Goal: Task Accomplishment & Management: Manage account settings

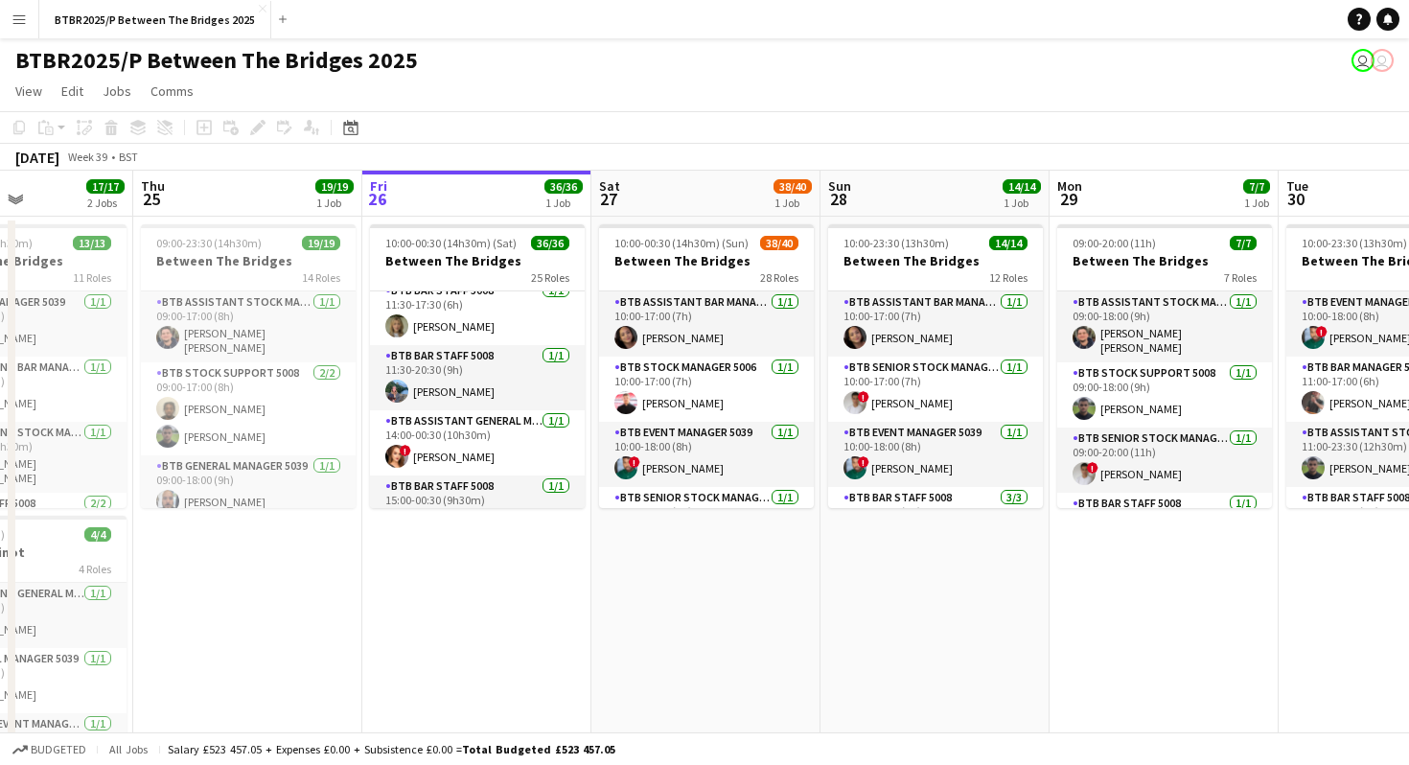
scroll to position [211, 0]
click at [449, 441] on app-card-role "BTB Assistant General Manager 5006 [DATE] 14:00-00:30 (10h30m) ! [PERSON_NAME]" at bounding box center [477, 439] width 215 height 65
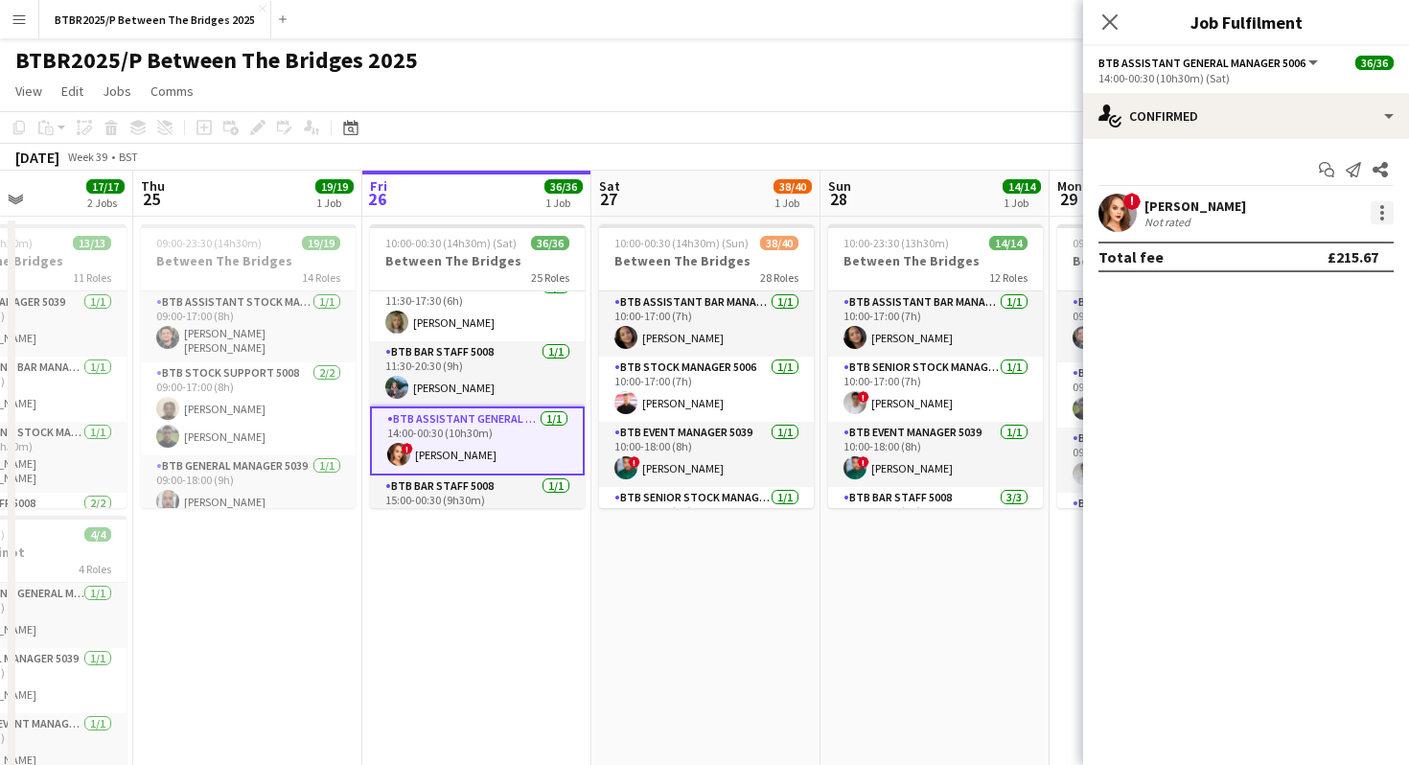
click at [1377, 212] on div at bounding box center [1382, 212] width 23 height 23
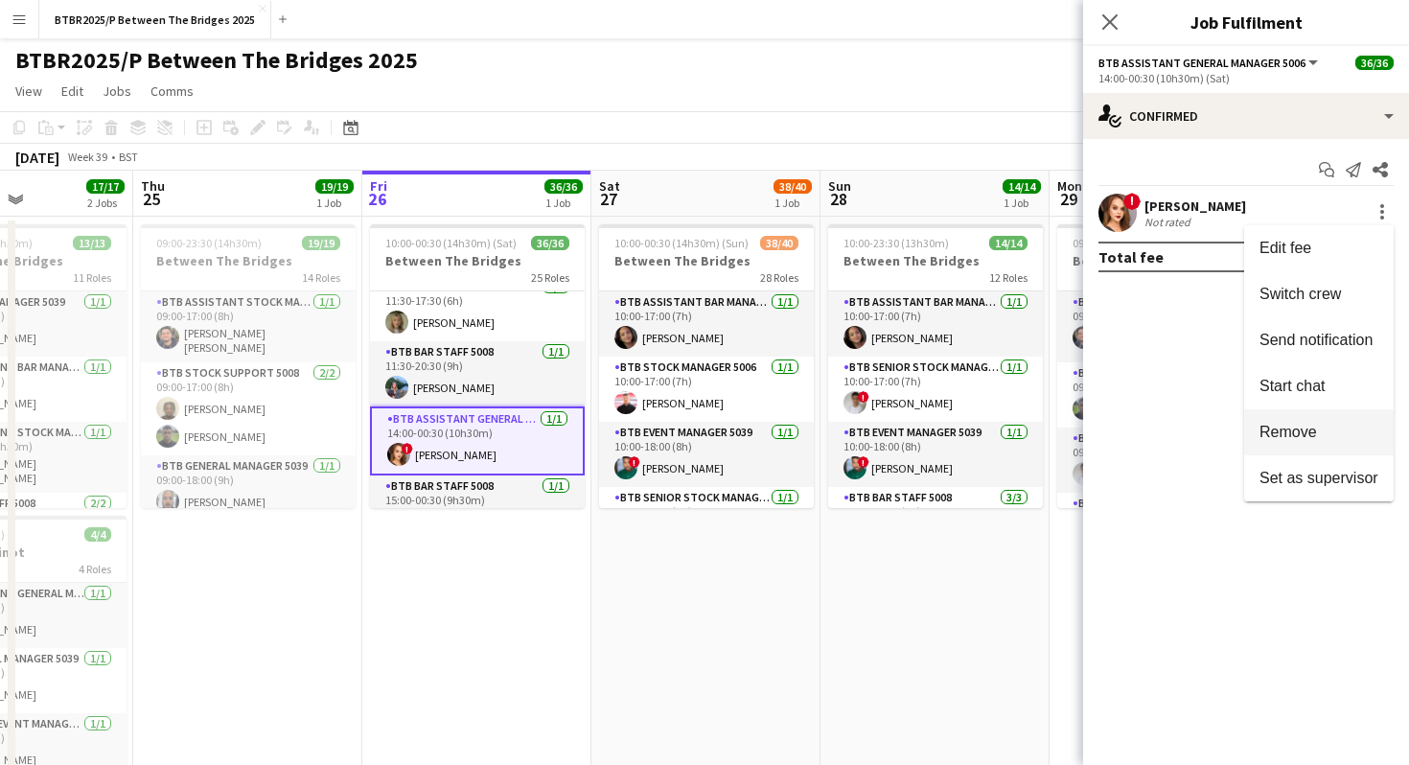
click at [1303, 426] on span "Remove" at bounding box center [1289, 432] width 58 height 16
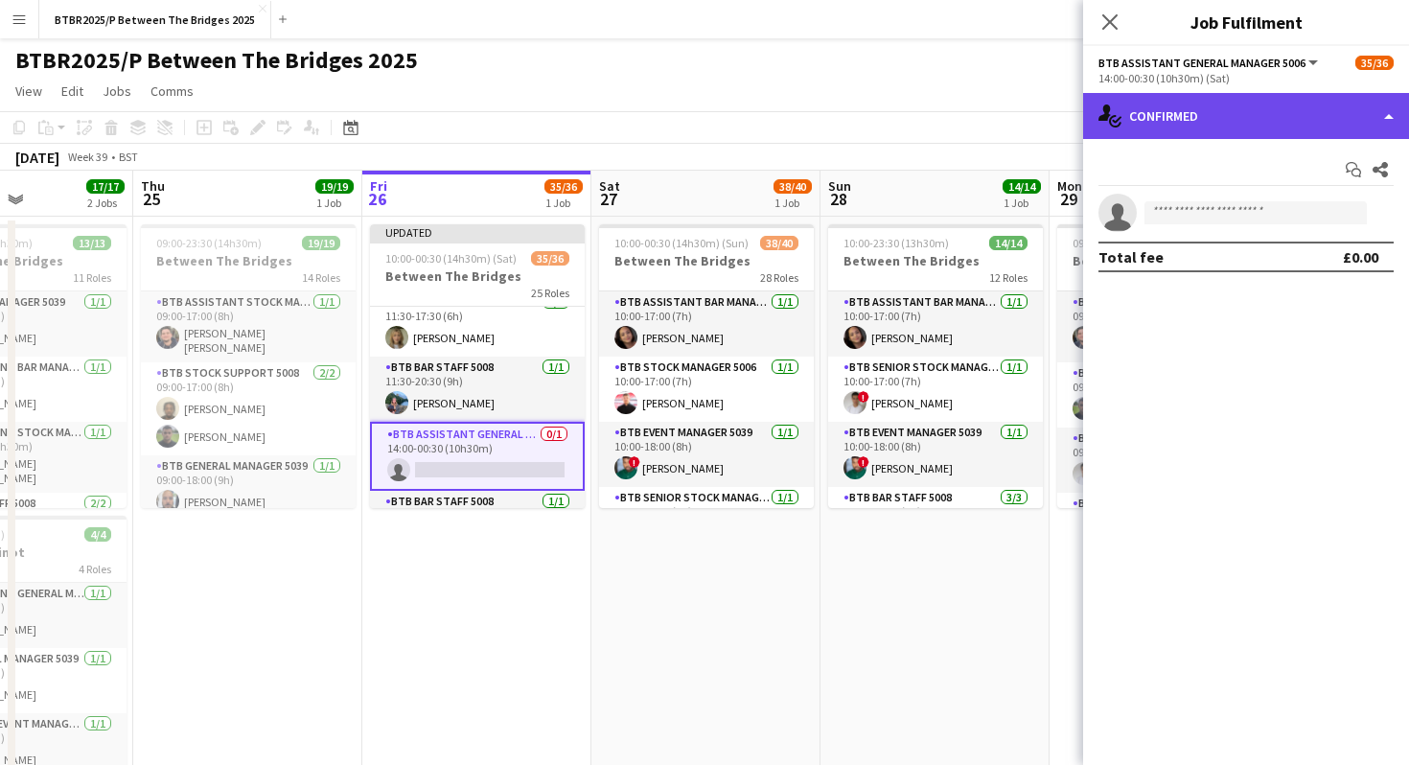
click at [1271, 108] on div "single-neutral-actions-check-2 Confirmed" at bounding box center [1246, 116] width 326 height 46
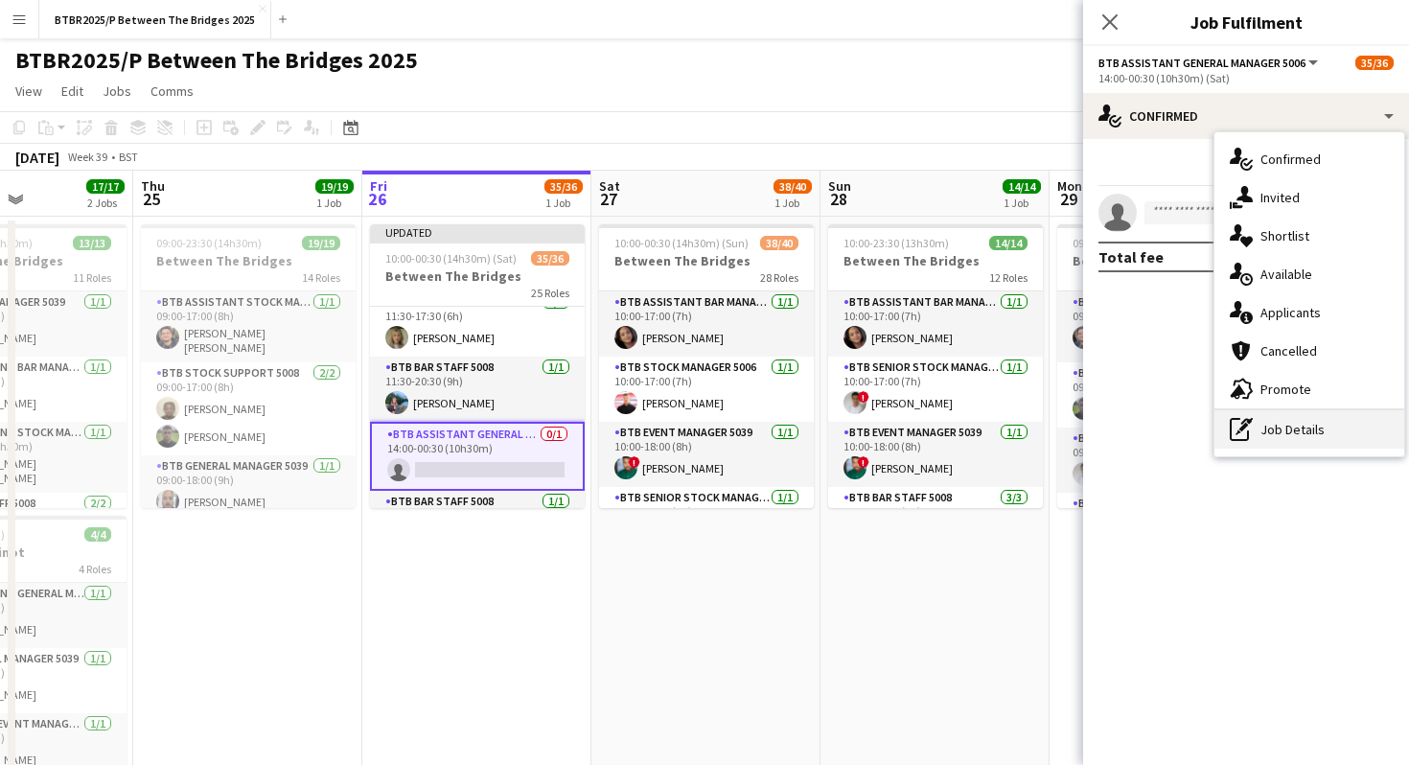
click at [1281, 429] on div "pen-write Job Details" at bounding box center [1310, 429] width 190 height 38
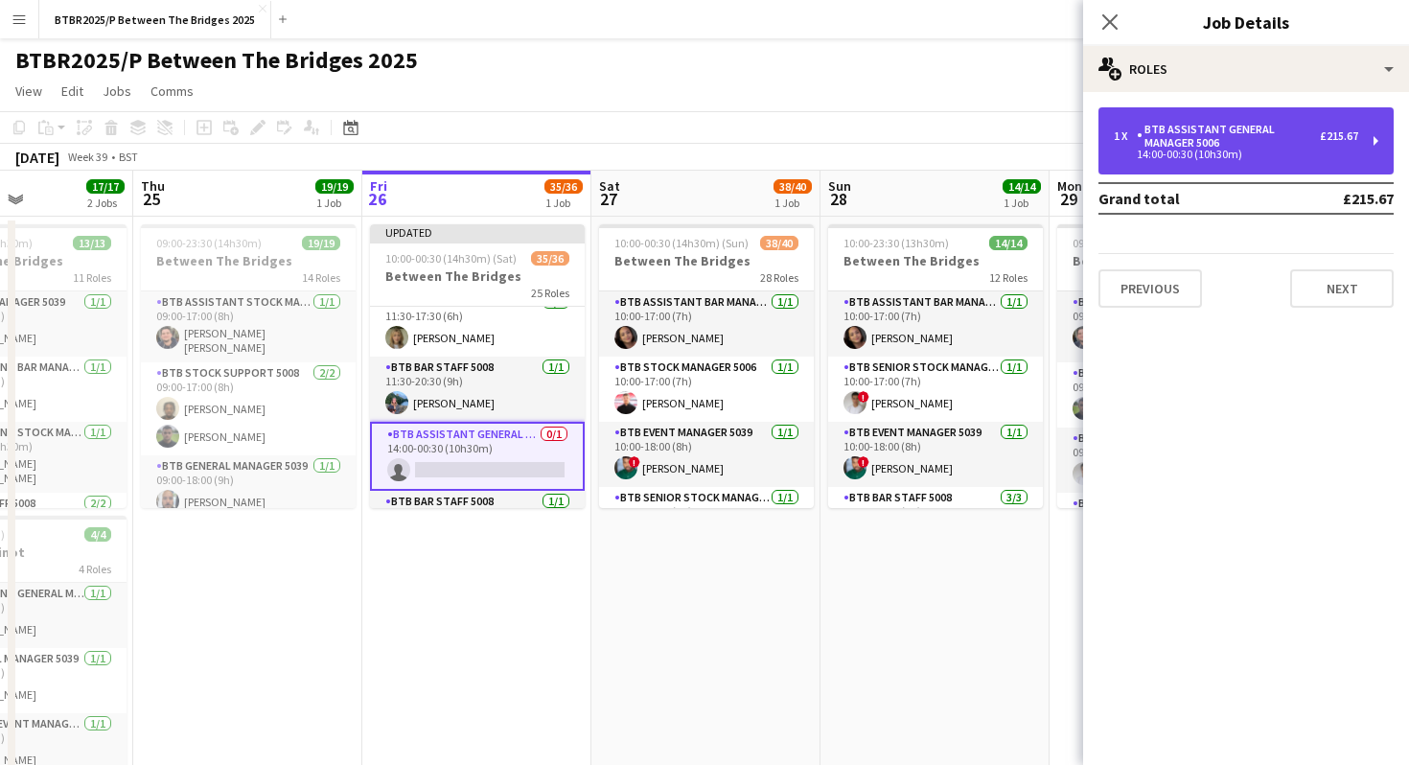
click at [1245, 145] on div "BTB Assistant General Manager 5006" at bounding box center [1228, 136] width 183 height 27
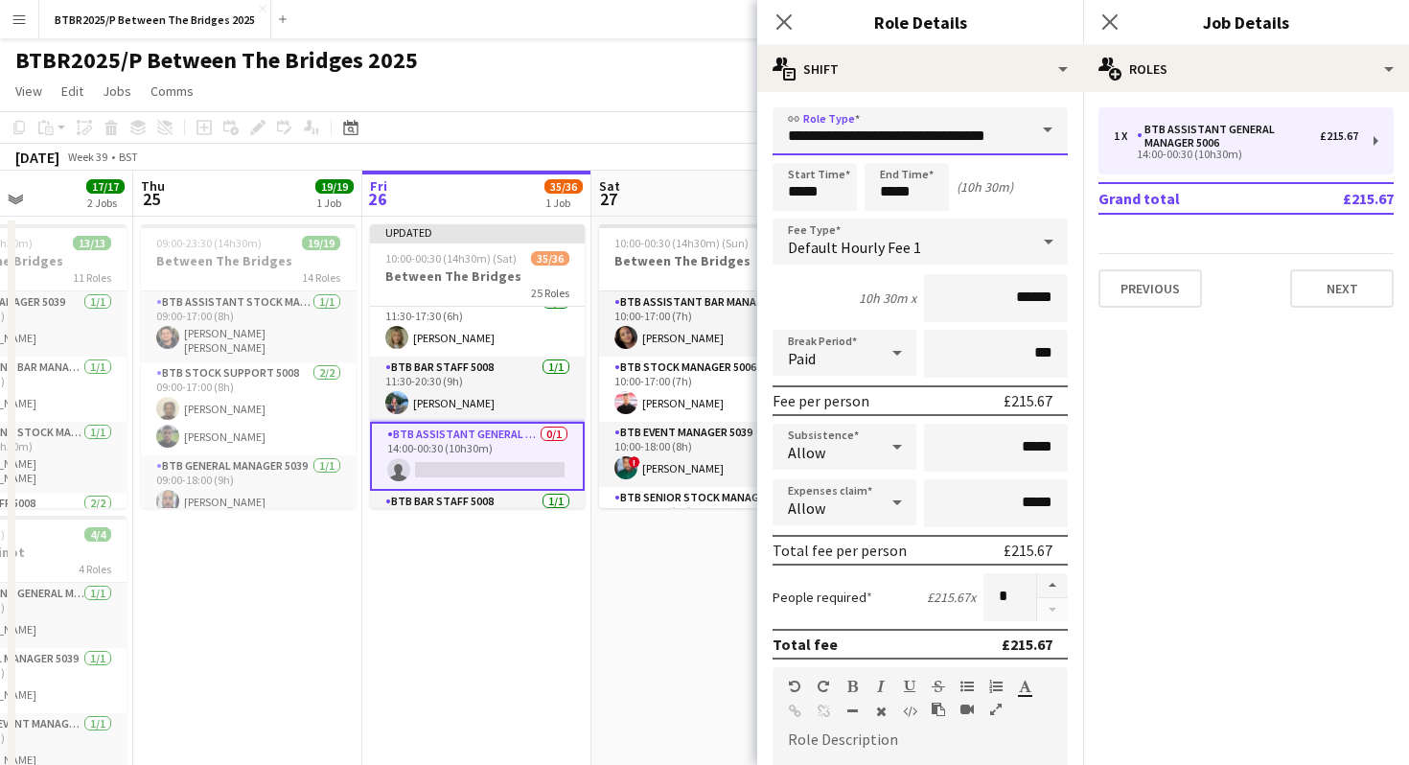
drag, startPoint x: 1022, startPoint y: 136, endPoint x: 746, endPoint y: 133, distance: 276.2
click at [746, 133] on body "Menu Boards Boards Boards All jobs Status Workforce Workforce My Workforce Recr…" at bounding box center [704, 435] width 1409 height 871
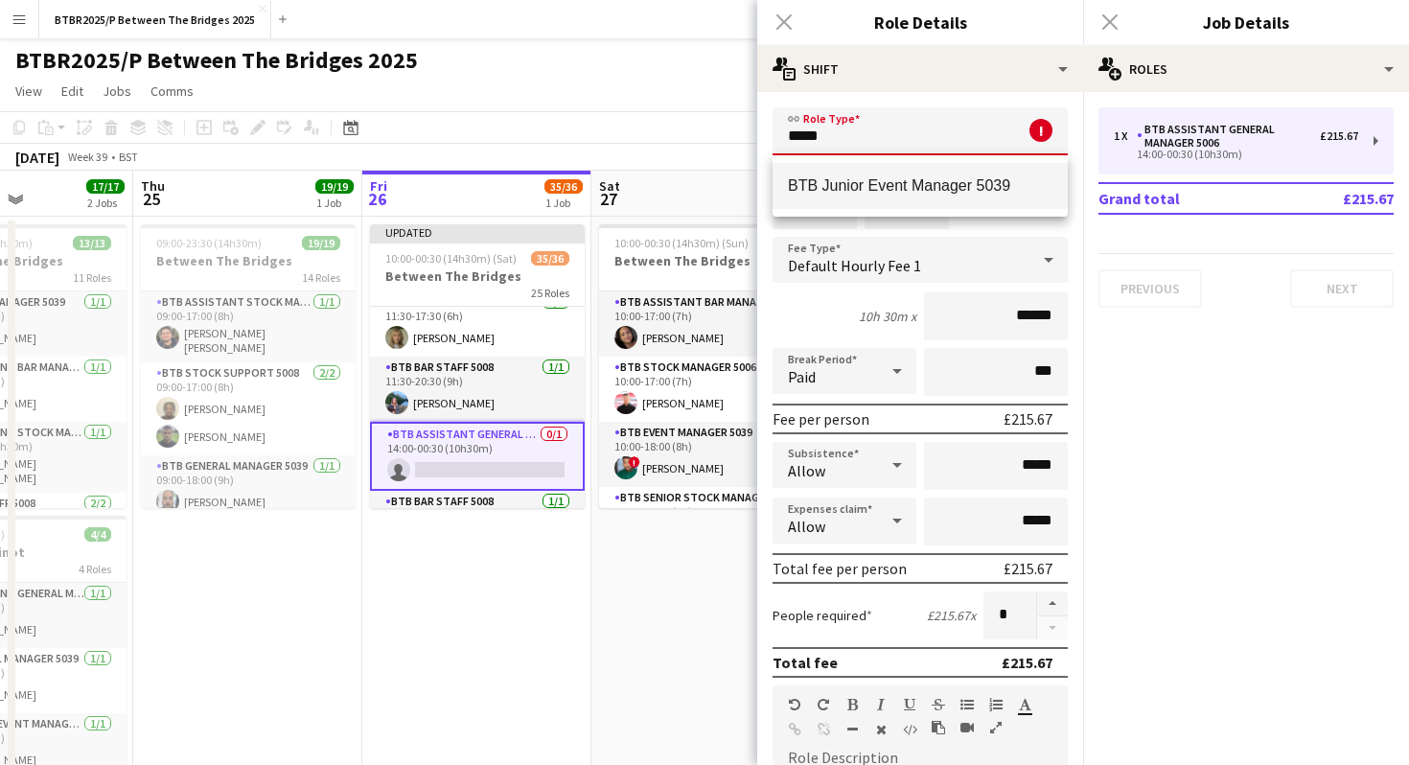
click at [792, 186] on span "BTB Junior Event Manager 5039" at bounding box center [920, 185] width 265 height 18
type input "**********"
type input "******"
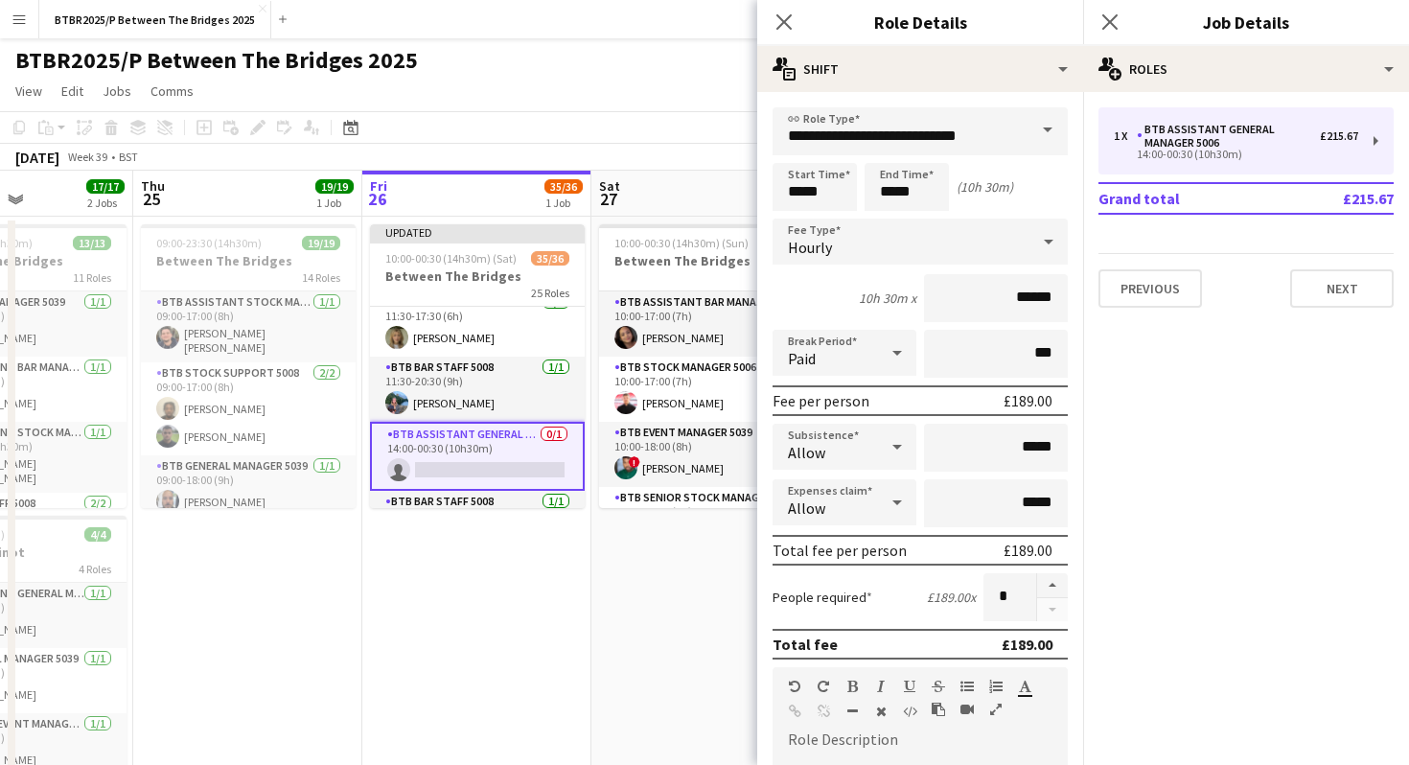
click at [659, 88] on app-page-menu "View Day view expanded Day view collapsed Month view Date picker Jump to [DATE]…" at bounding box center [704, 93] width 1409 height 36
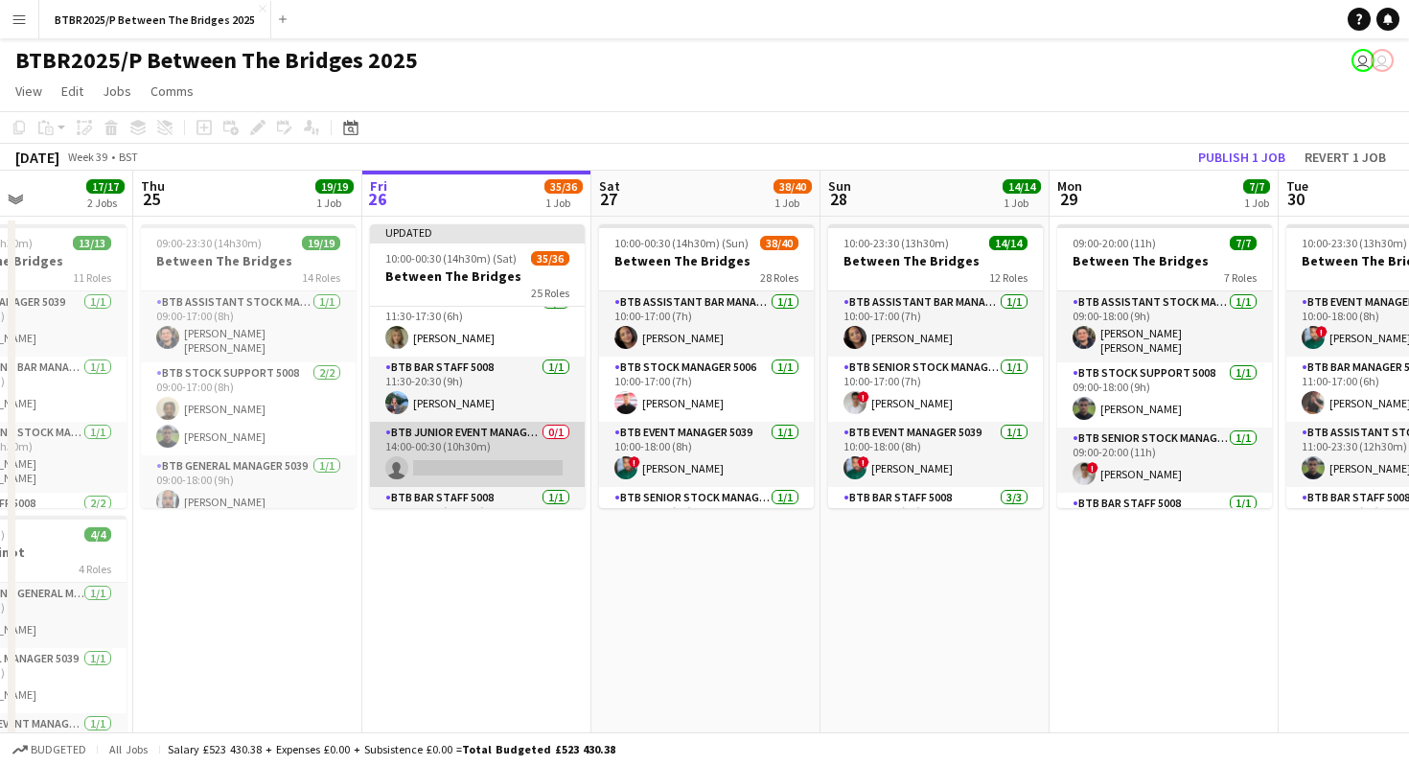
click at [477, 442] on app-card-role "BTB Junior Event Manager 5039 0/1 14:00-00:30 (10h30m) single-neutral-actions" at bounding box center [477, 454] width 215 height 65
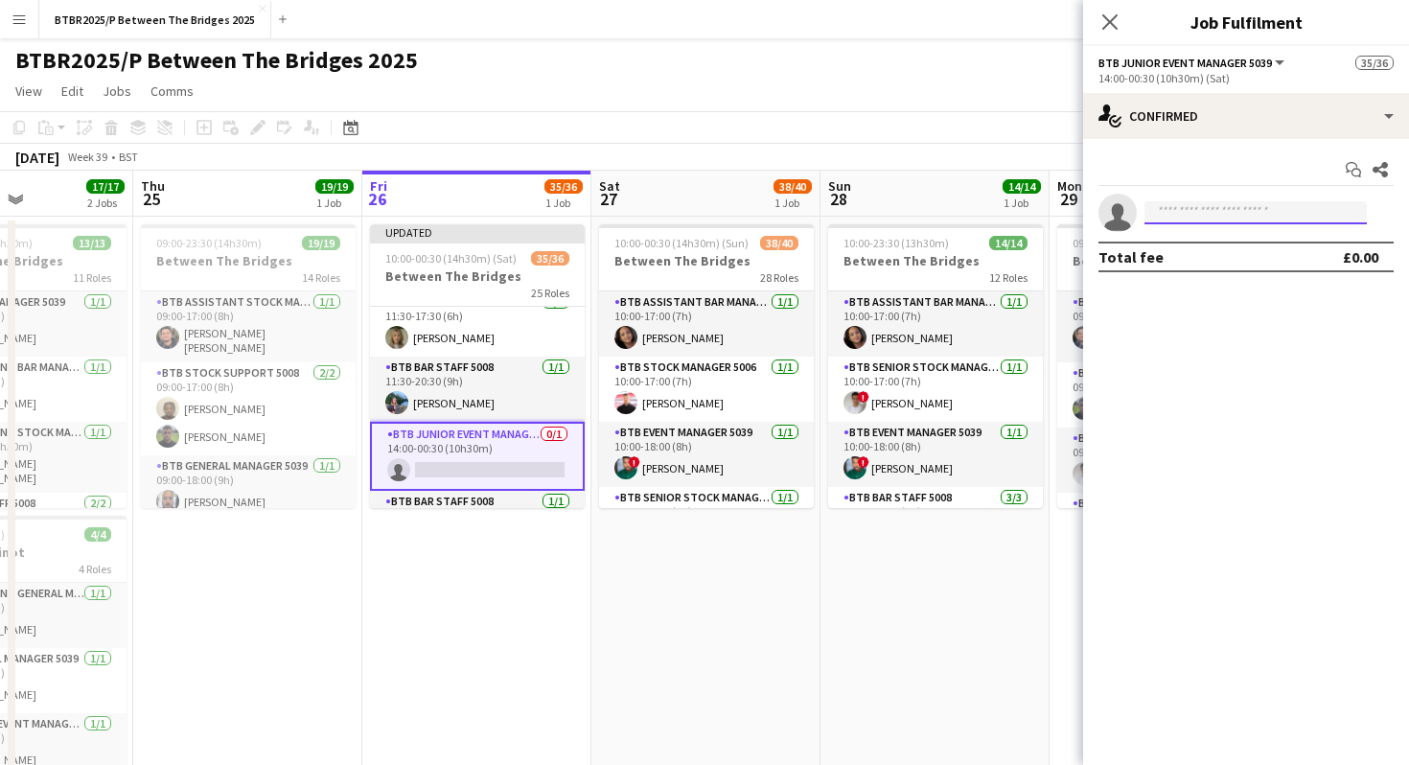
click at [1191, 214] on input at bounding box center [1256, 212] width 222 height 23
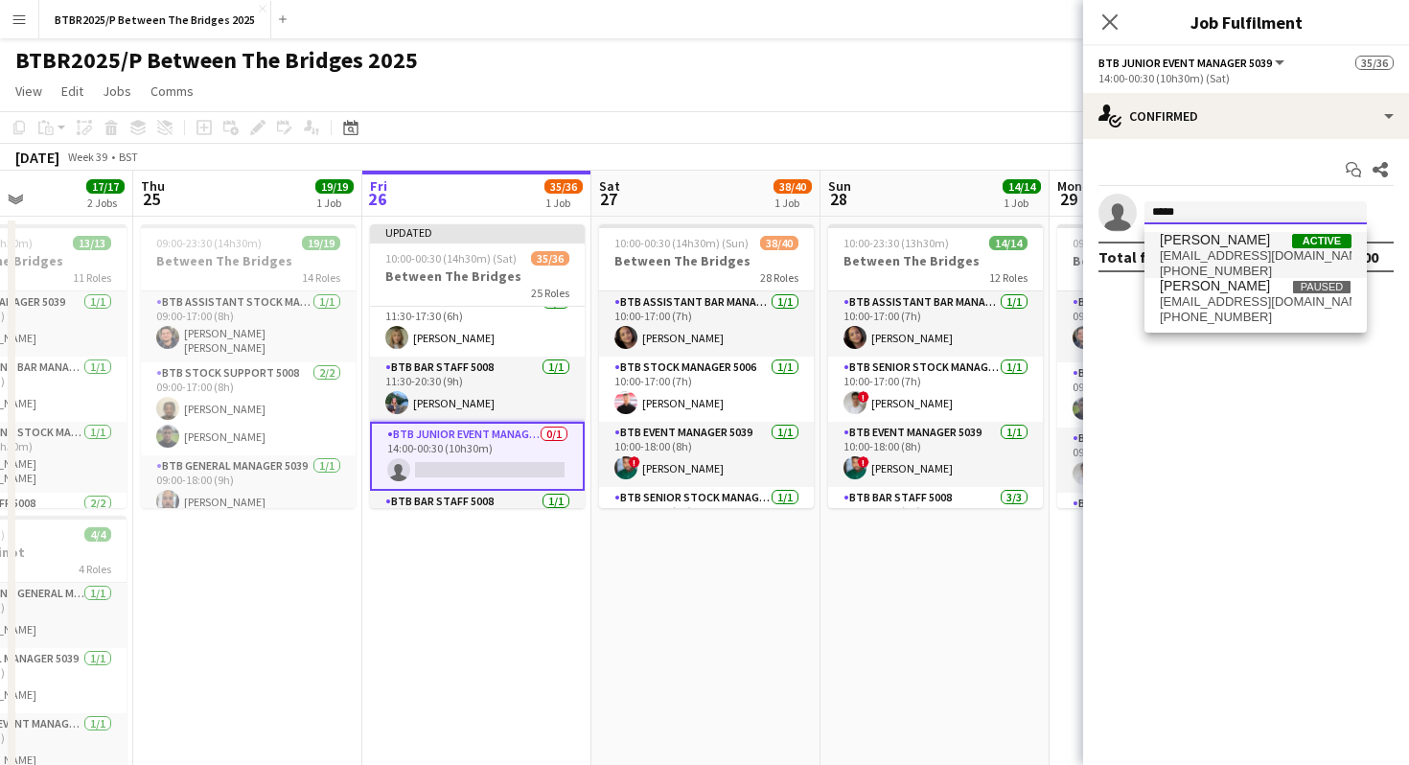
type input "*****"
click at [1191, 252] on span "[EMAIL_ADDRESS][DOMAIN_NAME]" at bounding box center [1256, 255] width 192 height 15
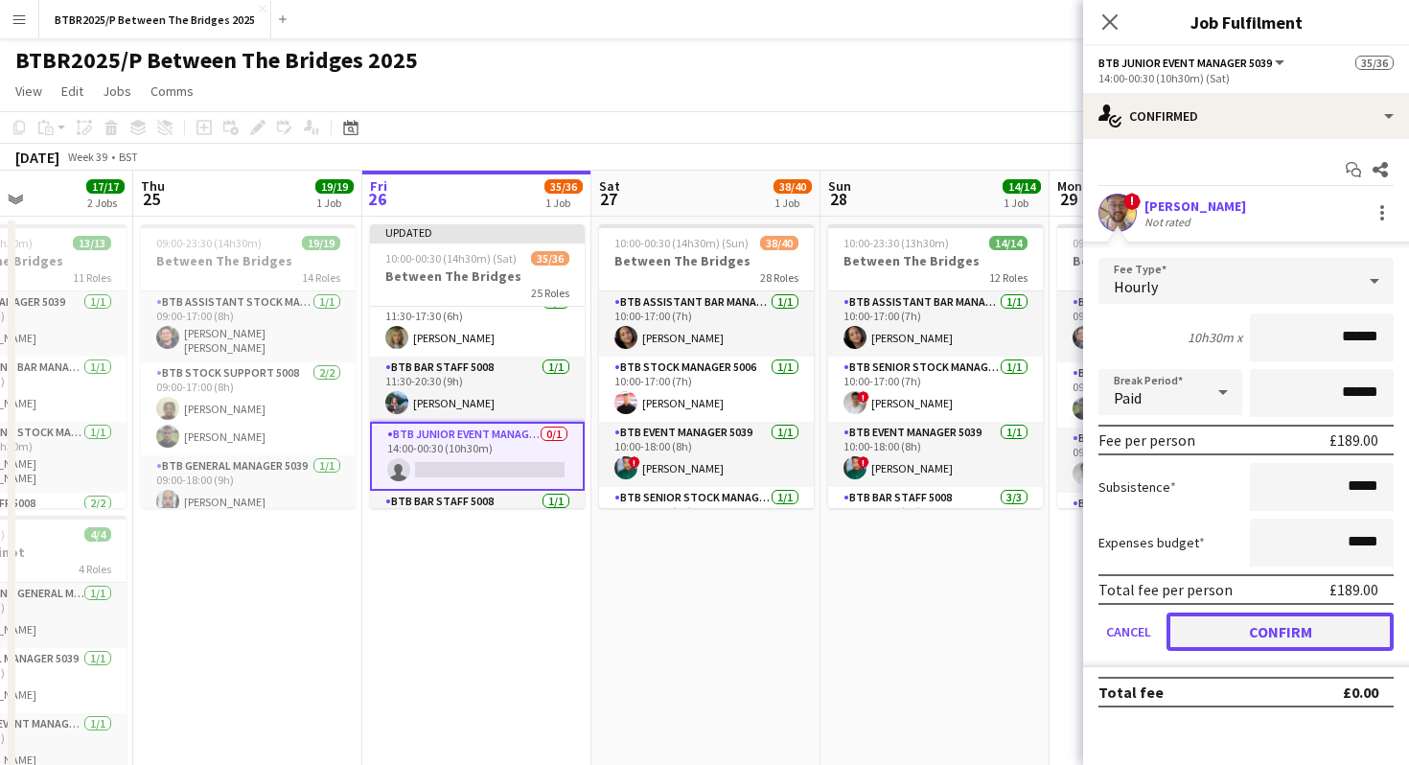
click at [1187, 636] on button "Confirm" at bounding box center [1280, 632] width 227 height 38
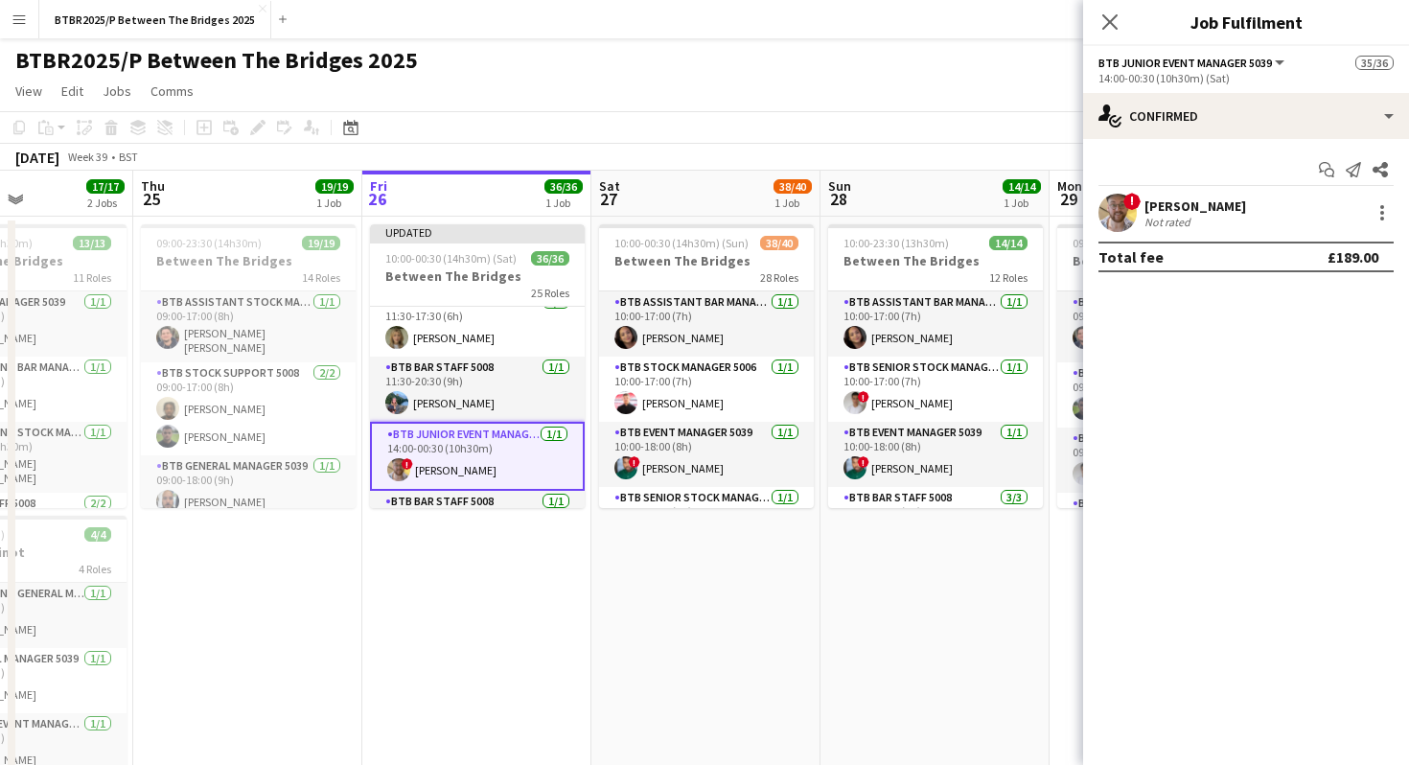
click at [782, 578] on app-date-cell "10:00-00:30 (14h30m) (Sun) 38/40 Between The Bridges 28 Roles BTB Assistant Bar…" at bounding box center [706, 527] width 229 height 621
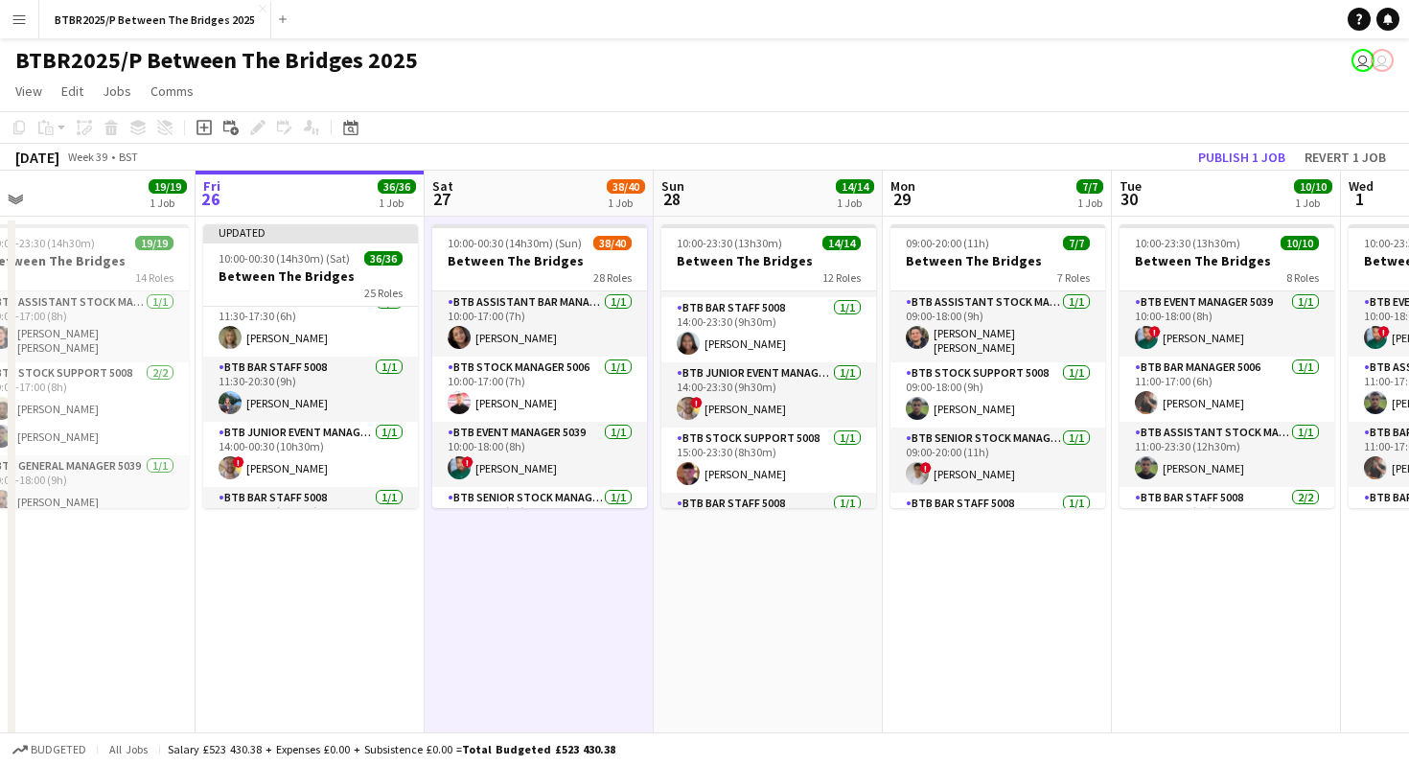
scroll to position [391, 0]
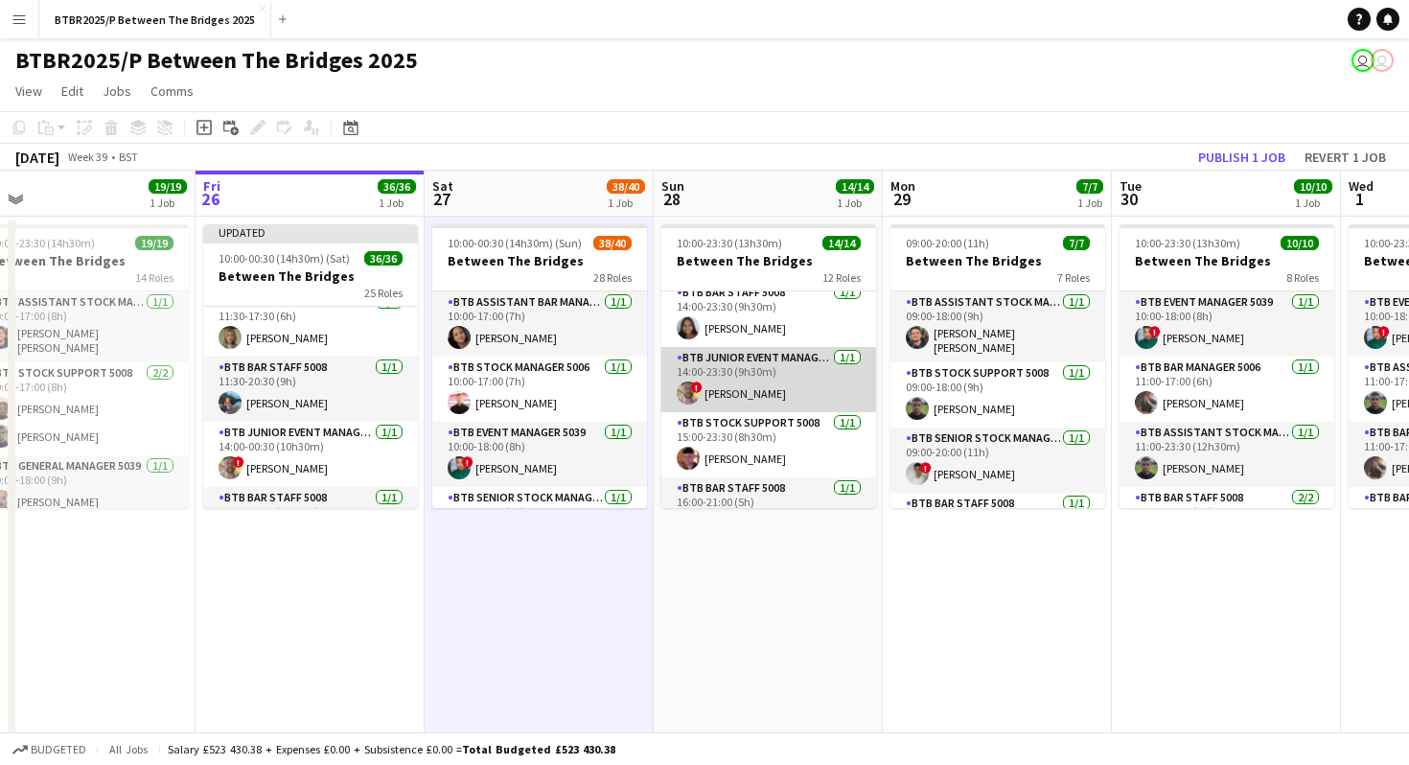
click at [761, 352] on app-card-role "BTB Junior Event Manager 5039 [DATE] 14:00-23:30 (9h30m) ! [PERSON_NAME]" at bounding box center [769, 379] width 215 height 65
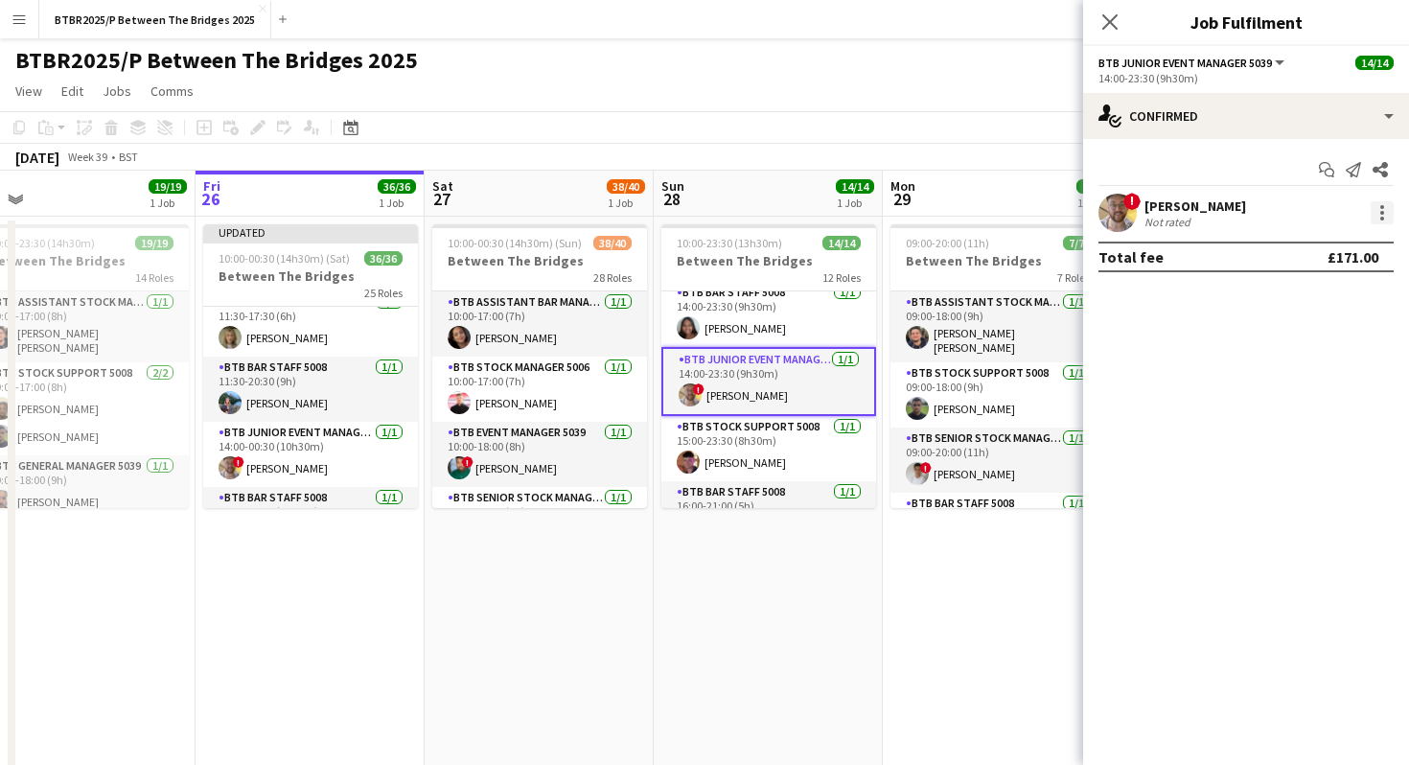
click at [1379, 216] on div at bounding box center [1382, 212] width 23 height 23
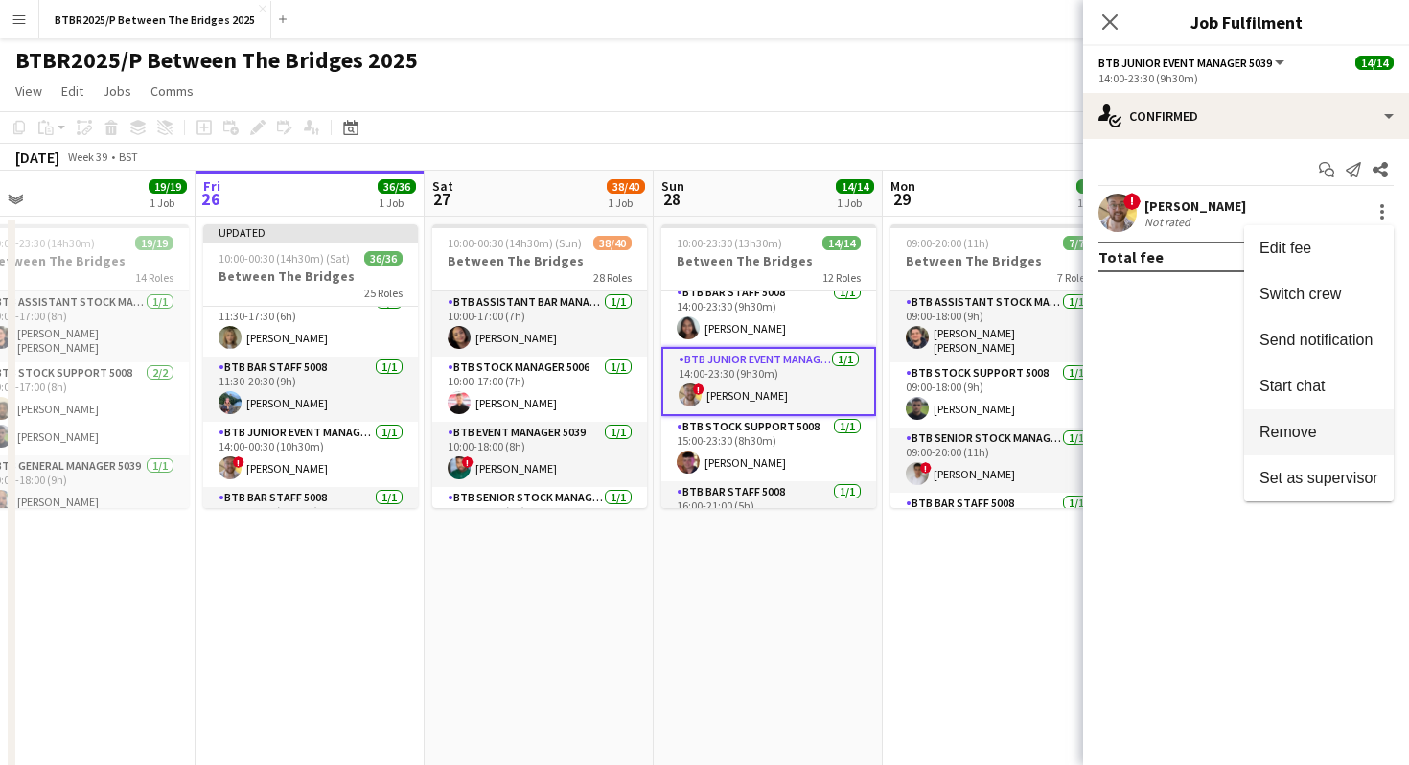
click at [1293, 431] on span "Remove" at bounding box center [1289, 432] width 58 height 16
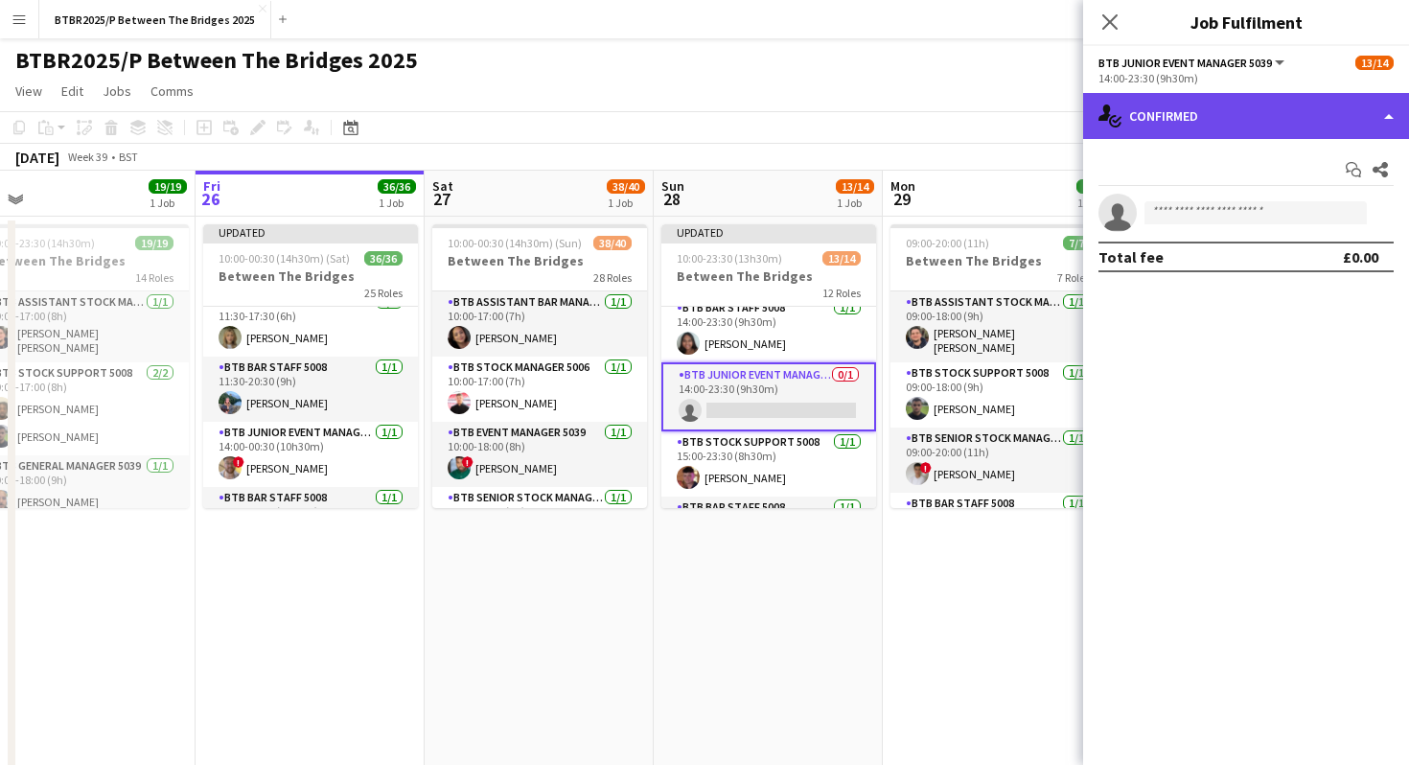
click at [1241, 115] on div "single-neutral-actions-check-2 Confirmed" at bounding box center [1246, 116] width 326 height 46
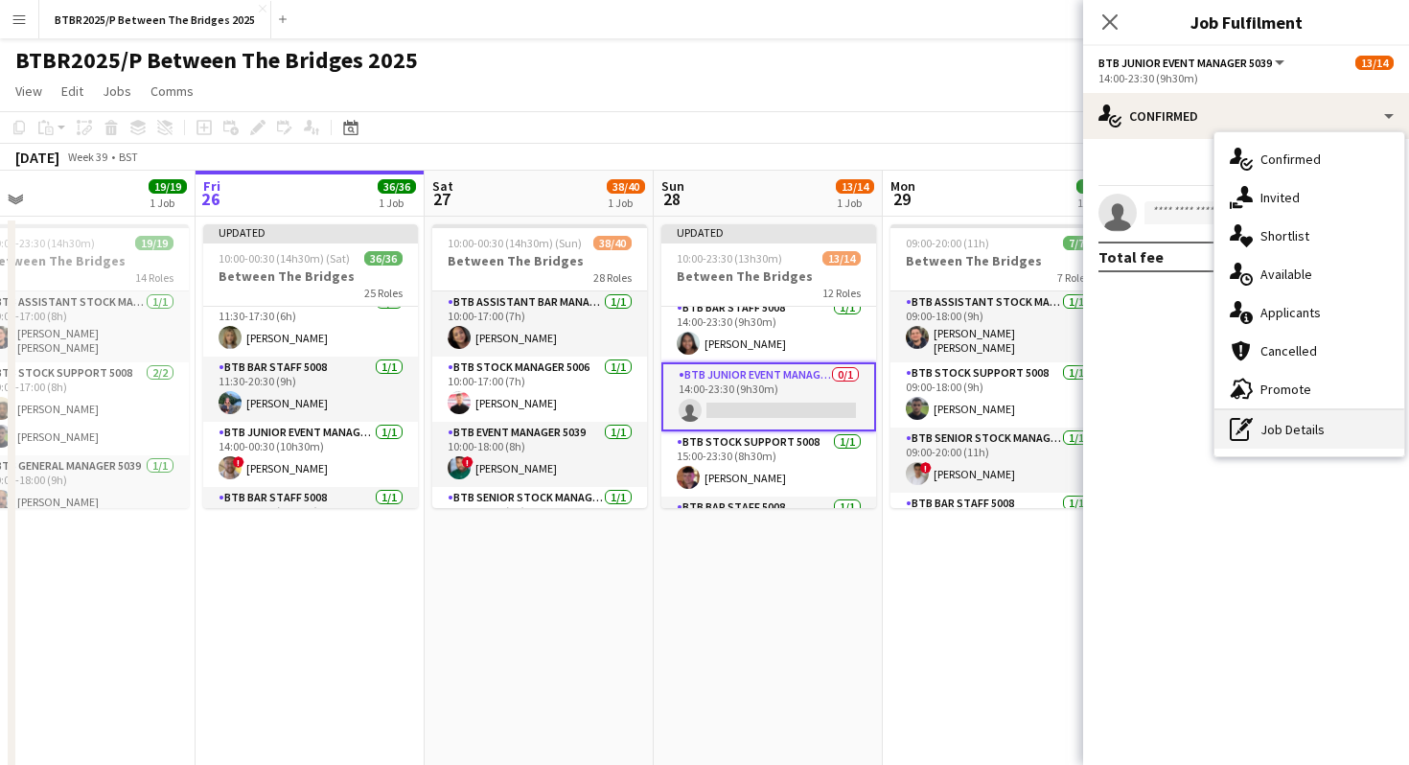
click at [1273, 436] on div "pen-write Job Details" at bounding box center [1310, 429] width 190 height 38
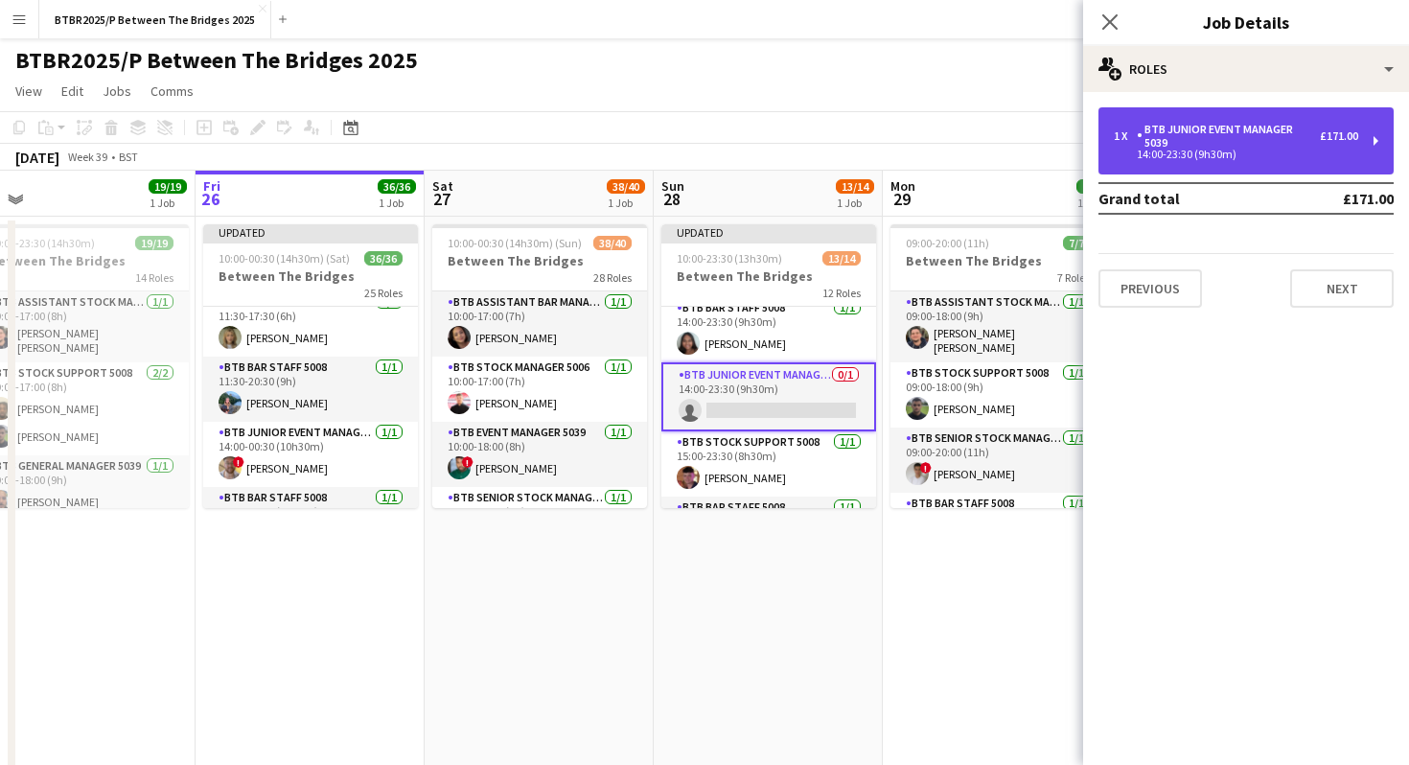
click at [1227, 141] on div "BTB Junior Event Manager 5039" at bounding box center [1228, 136] width 183 height 27
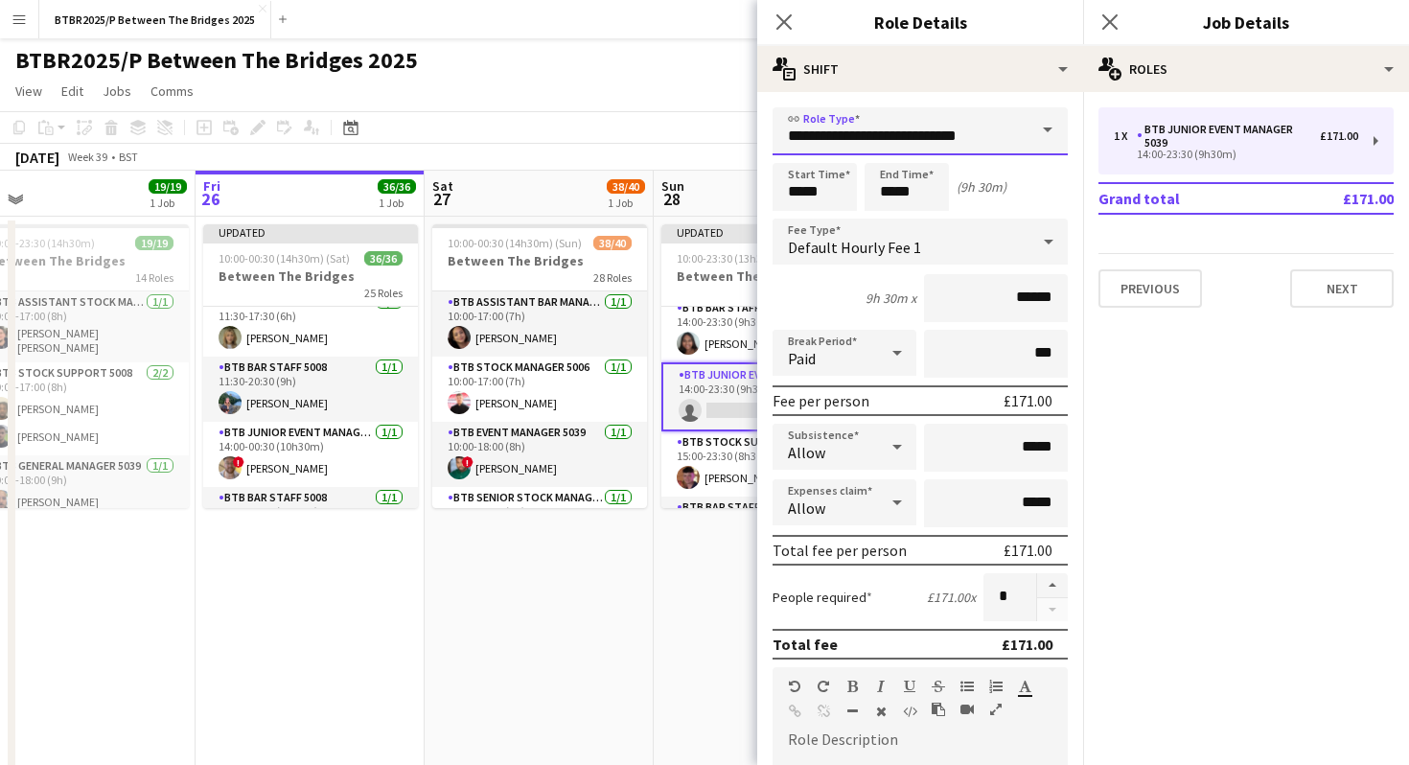
drag, startPoint x: 1023, startPoint y: 124, endPoint x: 723, endPoint y: 127, distance: 300.1
click at [723, 127] on body "Menu Boards Boards Boards All jobs Status Workforce Workforce My Workforce Recr…" at bounding box center [704, 435] width 1409 height 871
drag, startPoint x: 998, startPoint y: 130, endPoint x: 745, endPoint y: 127, distance: 253.2
click at [745, 127] on body "Menu Boards Boards Boards All jobs Status Workforce Workforce My Workforce Recr…" at bounding box center [704, 435] width 1409 height 871
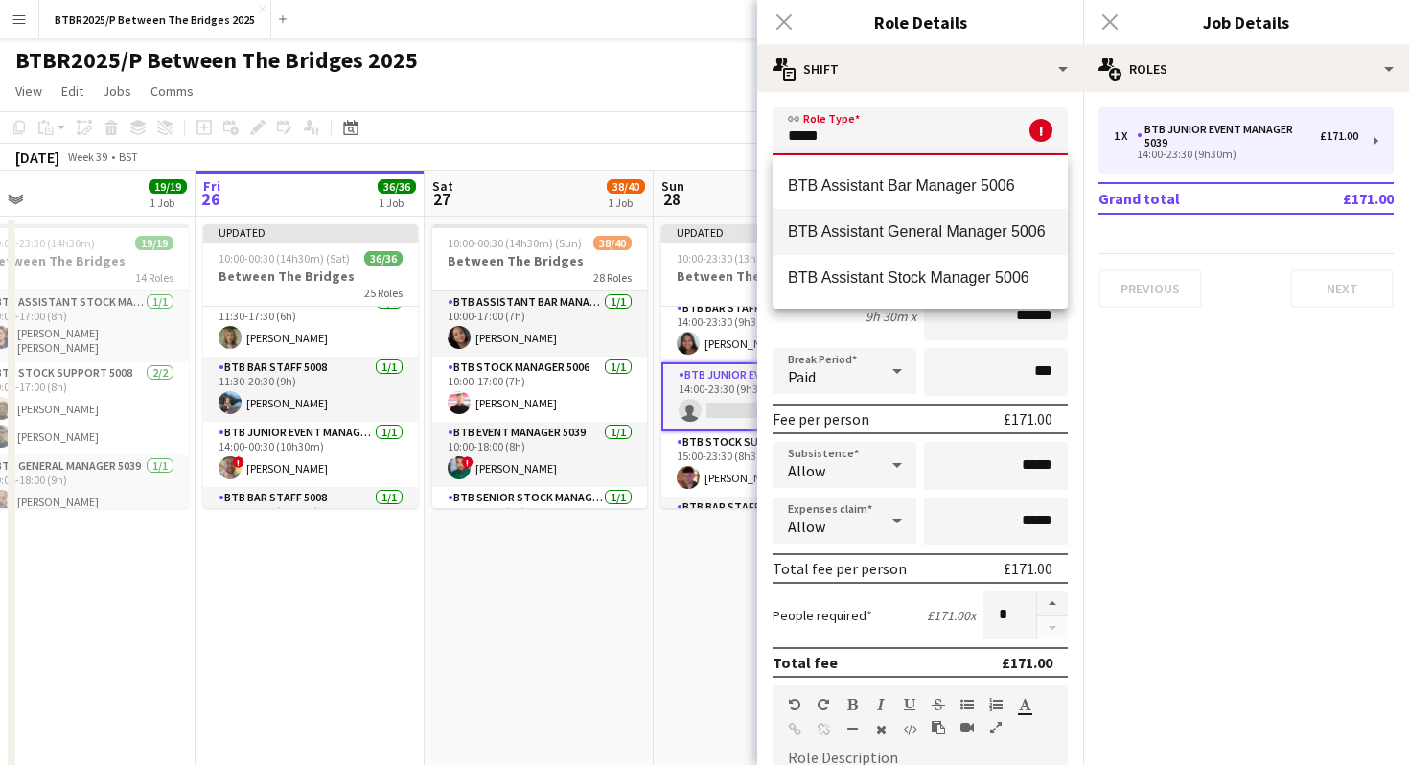
click at [856, 221] on mat-option "BTB Assistant General Manager 5006" at bounding box center [920, 232] width 295 height 46
type input "**********"
type input "******"
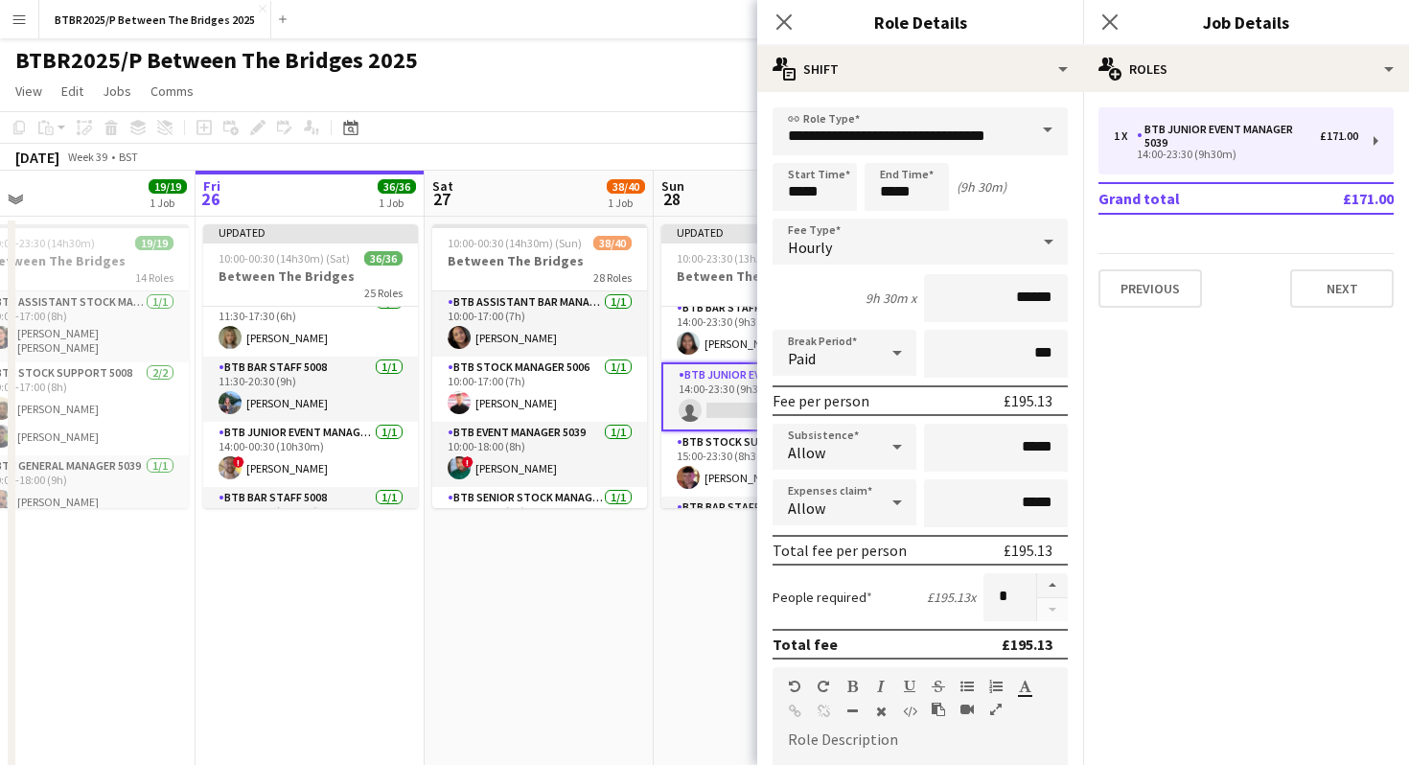
click at [712, 69] on div "BTBR2025/P Between The Bridges 2025 user user" at bounding box center [704, 56] width 1409 height 36
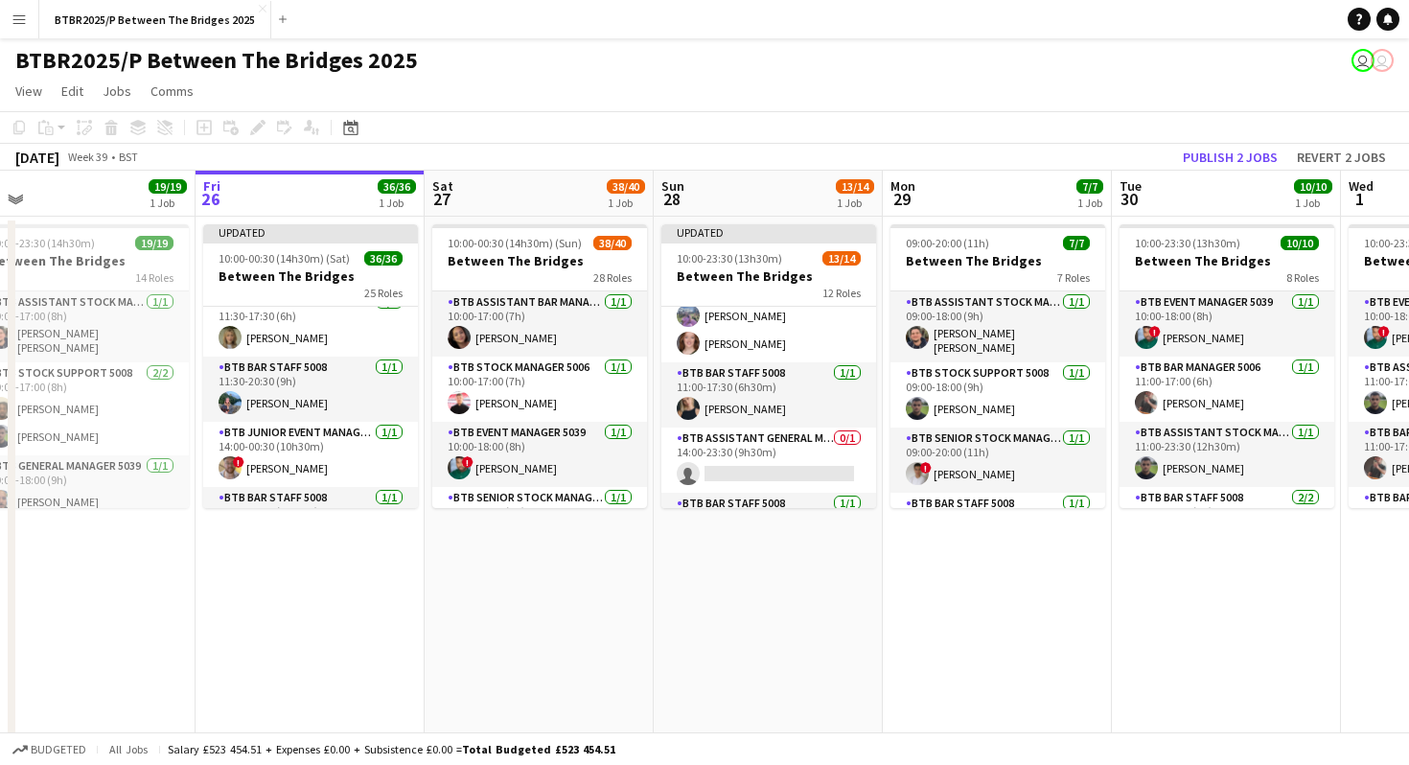
scroll to position [266, 0]
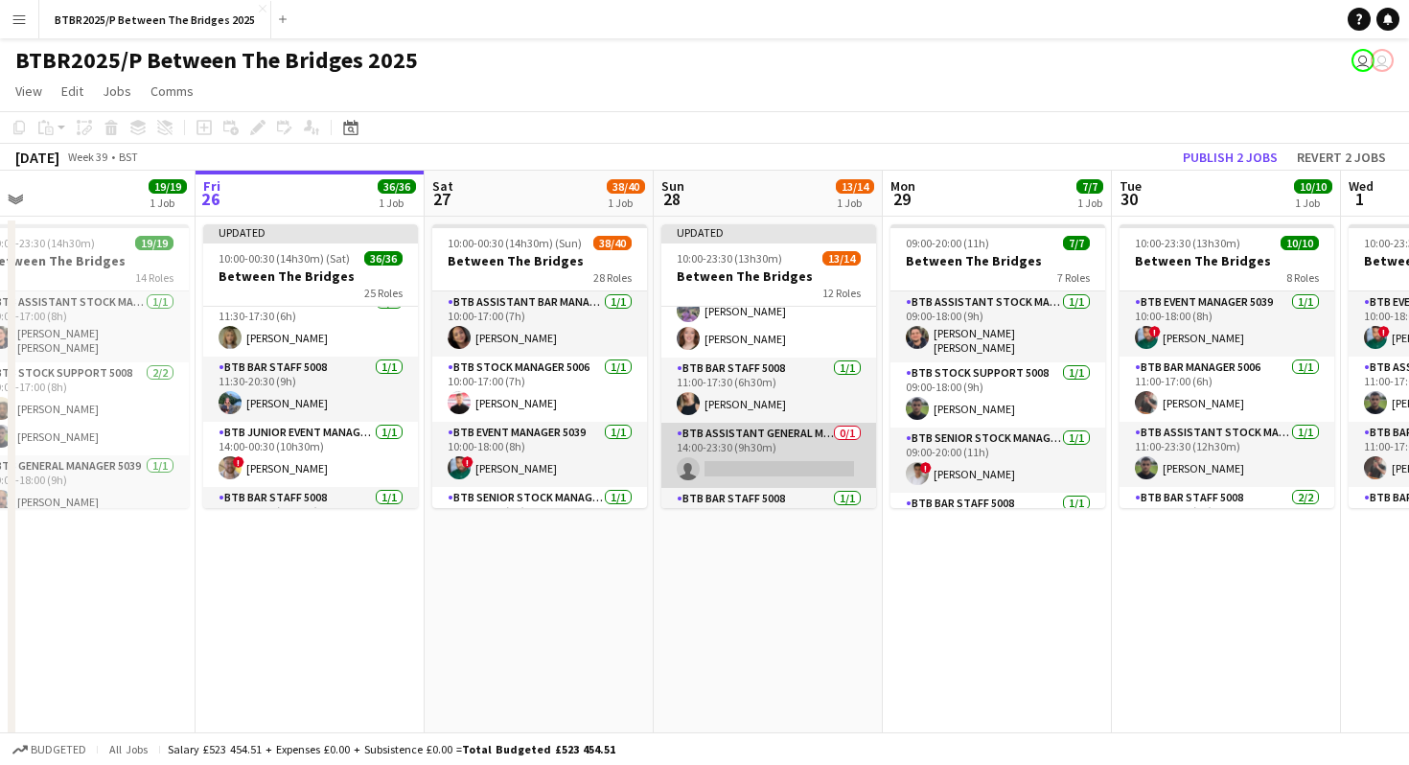
click at [757, 460] on app-card-role "BTB Assistant General Manager 5006 0/1 14:00-23:30 (9h30m) single-neutral-actio…" at bounding box center [769, 455] width 215 height 65
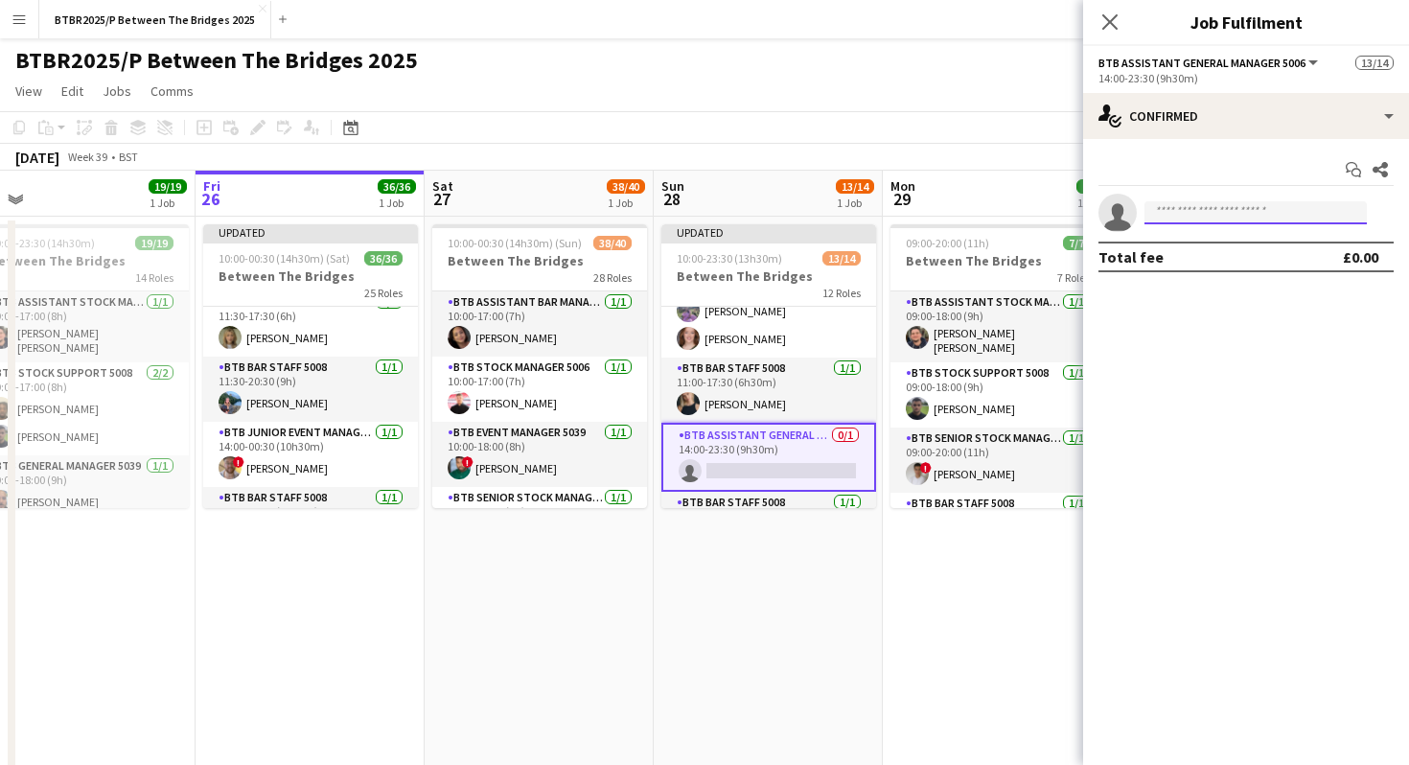
click at [1201, 209] on input at bounding box center [1256, 212] width 222 height 23
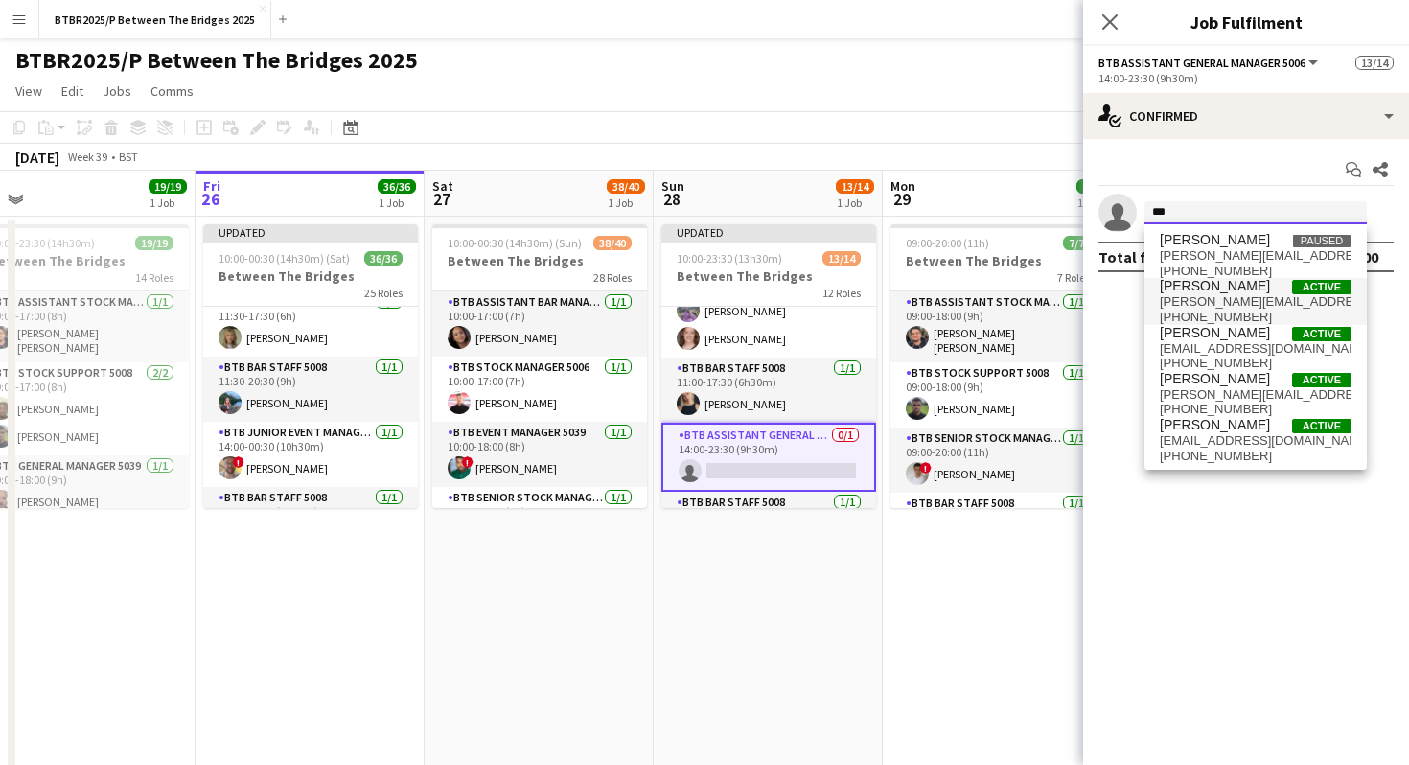
type input "***"
click at [1224, 294] on span "[PERSON_NAME][EMAIL_ADDRESS][DOMAIN_NAME]" at bounding box center [1256, 301] width 192 height 15
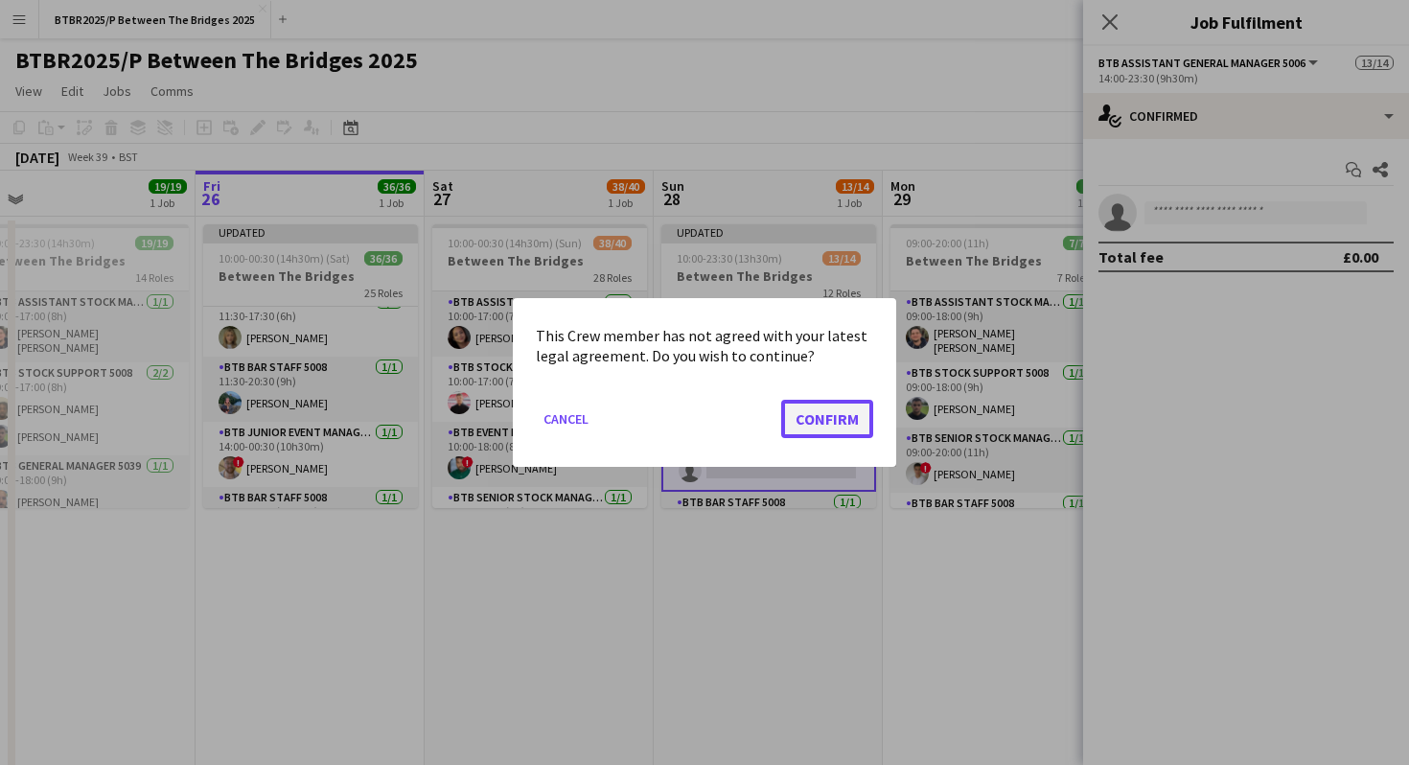
click at [848, 411] on button "Confirm" at bounding box center [827, 419] width 92 height 38
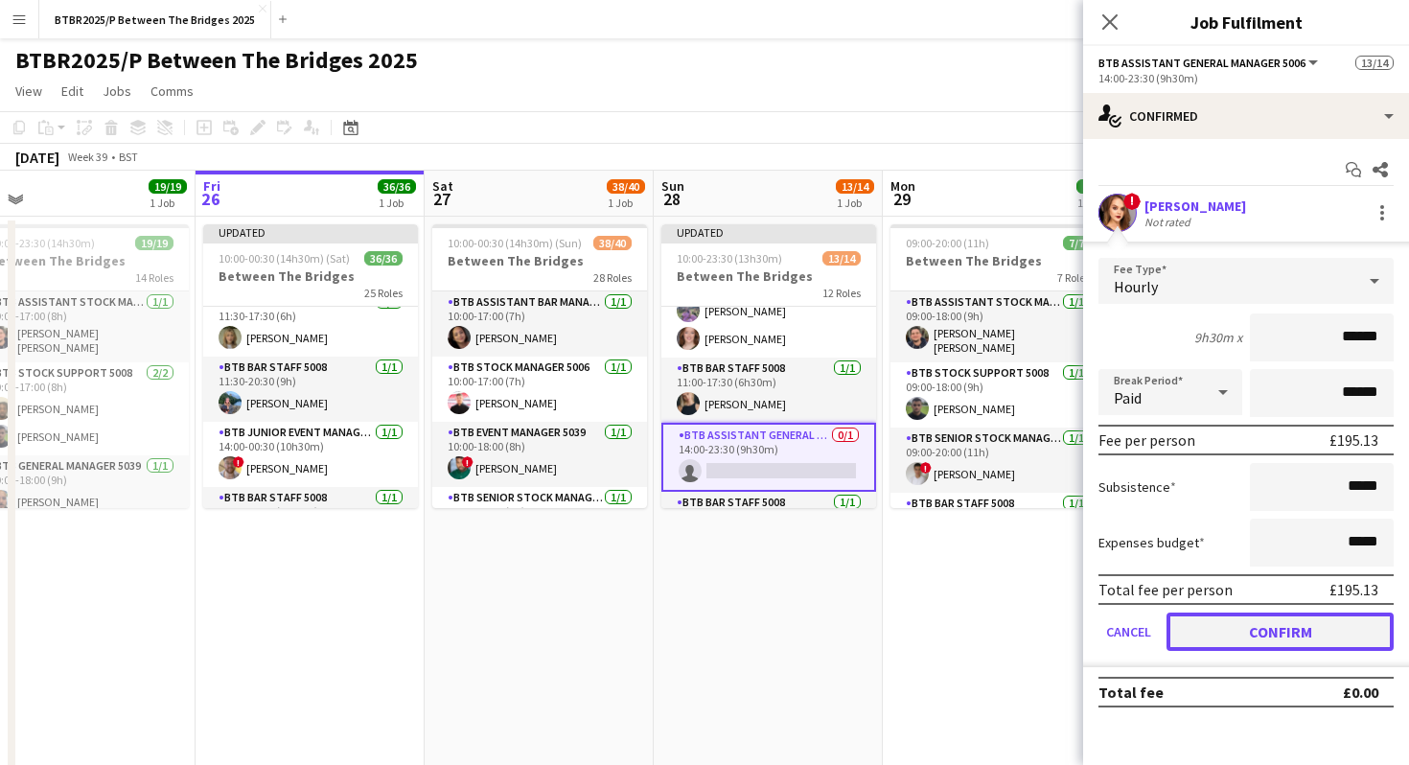
click at [1195, 632] on button "Confirm" at bounding box center [1280, 632] width 227 height 38
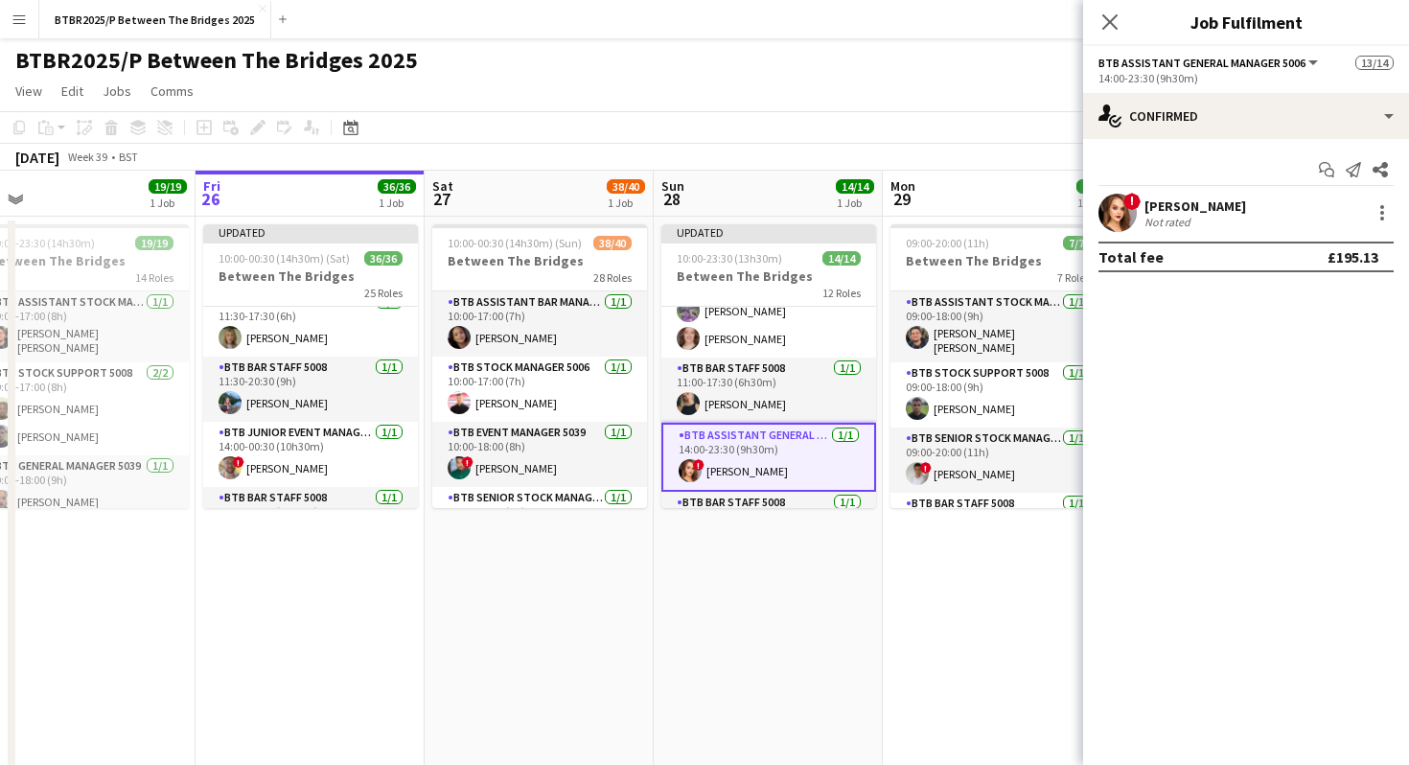
click at [930, 75] on app-page-menu "View Day view expanded Day view collapsed Month view Date picker Jump to [DATE]…" at bounding box center [704, 93] width 1409 height 36
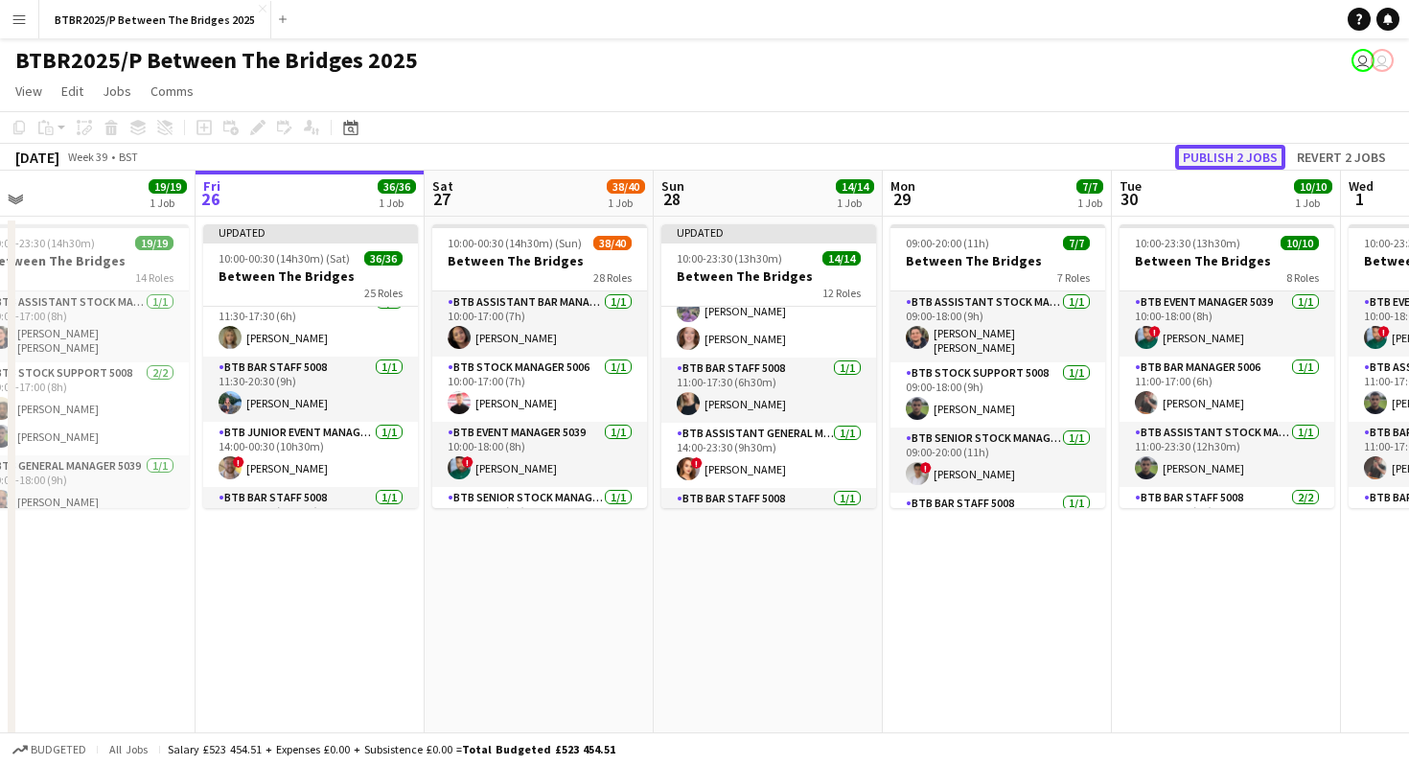
click at [1201, 154] on button "Publish 2 jobs" at bounding box center [1231, 157] width 110 height 25
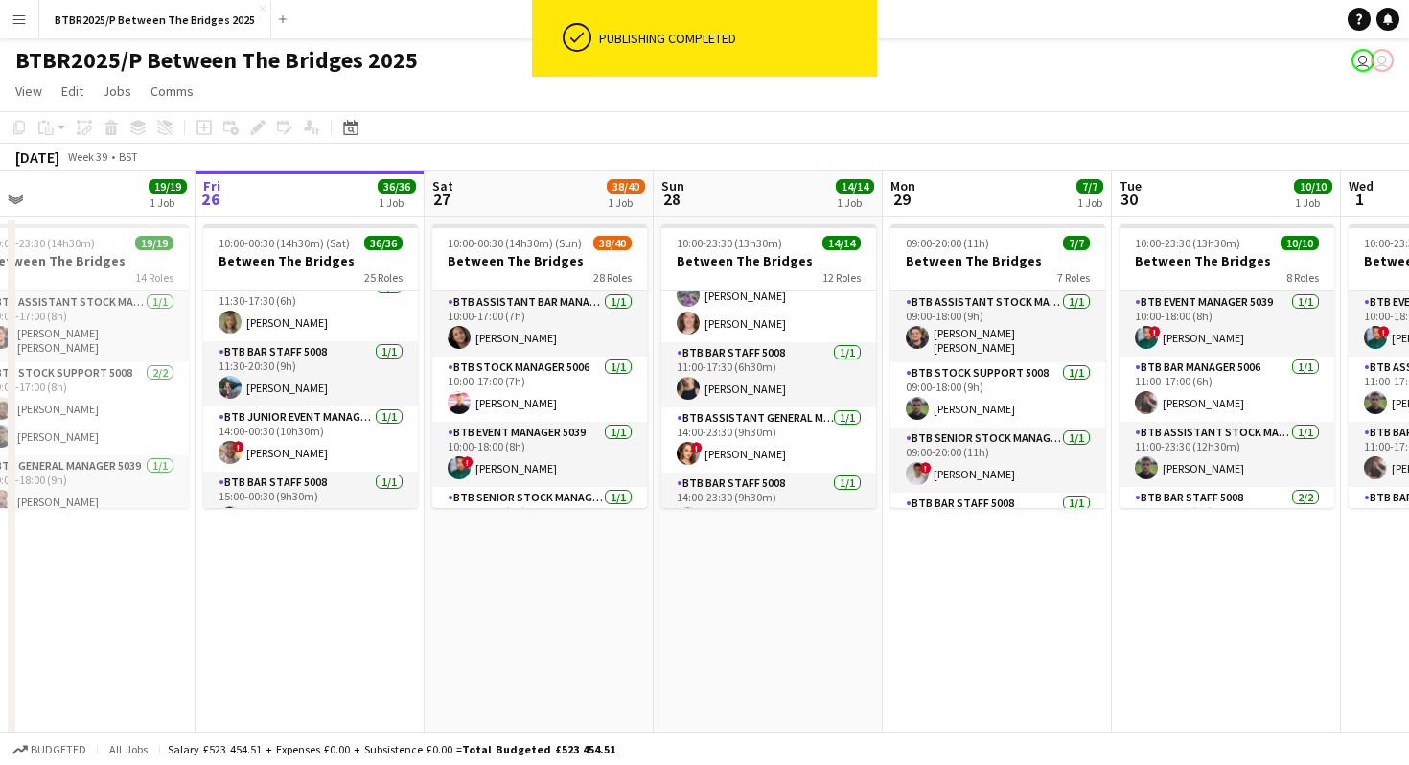
scroll to position [0, 533]
